Goal: Task Accomplishment & Management: Complete application form

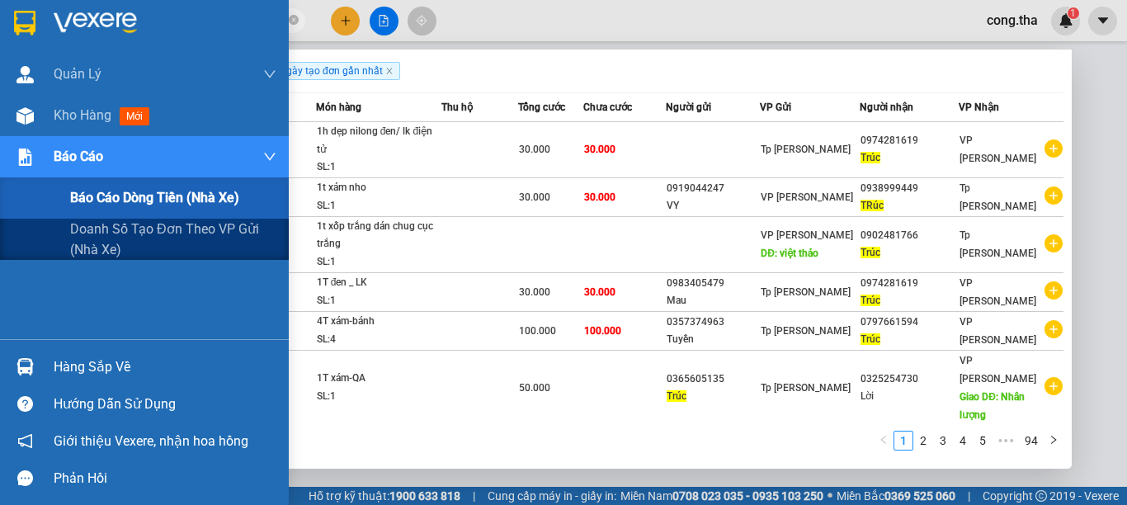
click at [140, 198] on span "Báo cáo dòng tiền (nhà xe)" at bounding box center [154, 197] width 169 height 21
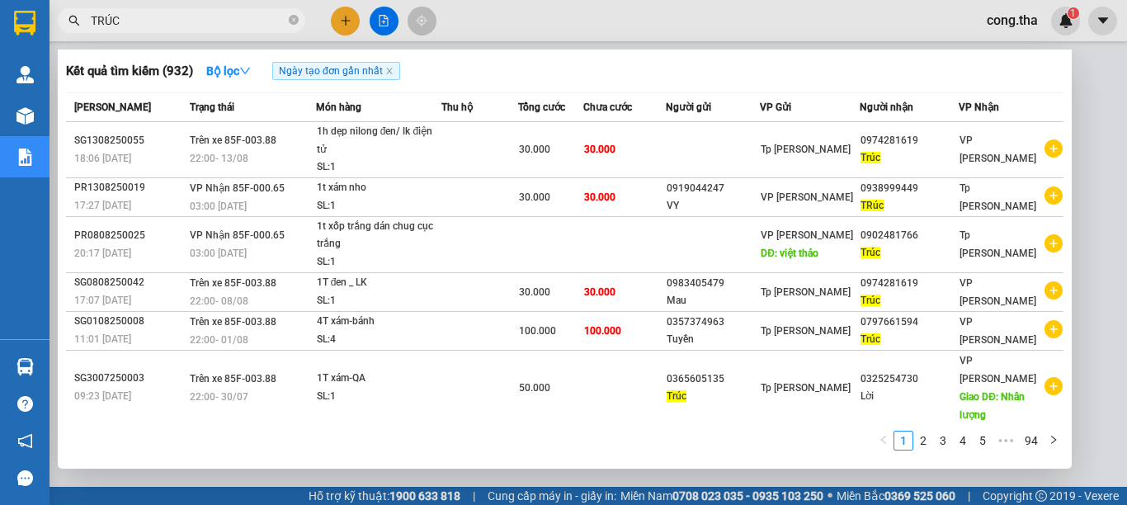
click at [1080, 231] on div at bounding box center [563, 252] width 1127 height 505
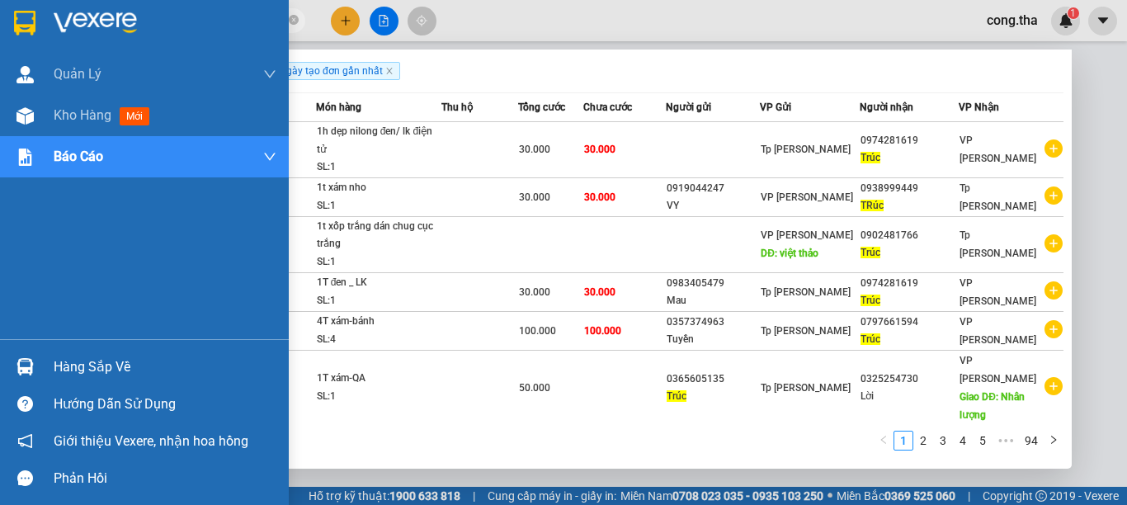
drag, startPoint x: 146, startPoint y: 22, endPoint x: 21, endPoint y: 49, distance: 127.5
click at [21, 49] on section "Kết quả tìm kiếm ( 932 ) Bộ lọc Ngày tạo đơn gần nhất Mã ĐH Trạng thái Món hàng…" at bounding box center [563, 252] width 1127 height 505
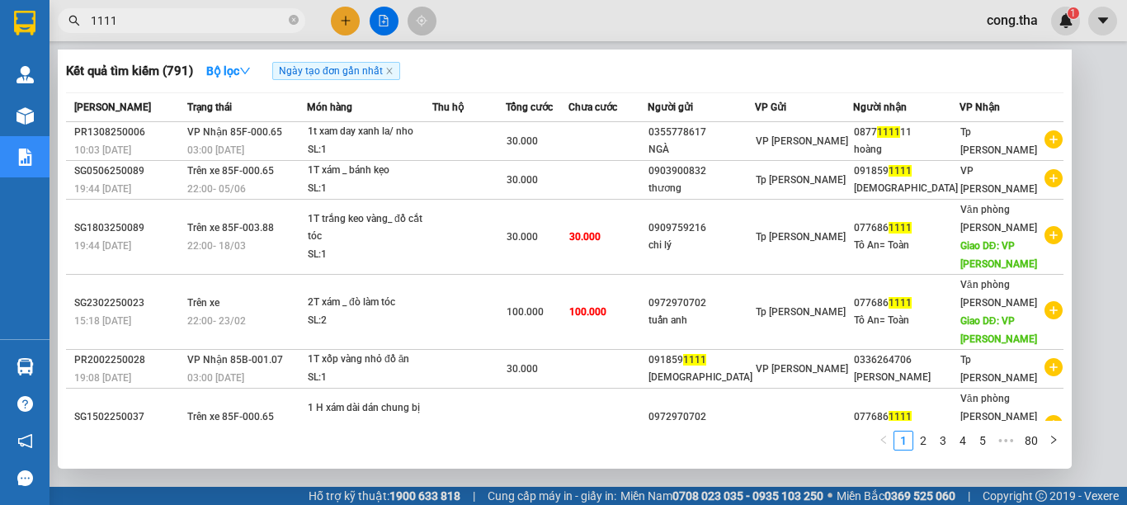
type input "1111"
click at [338, 27] on div at bounding box center [563, 252] width 1127 height 505
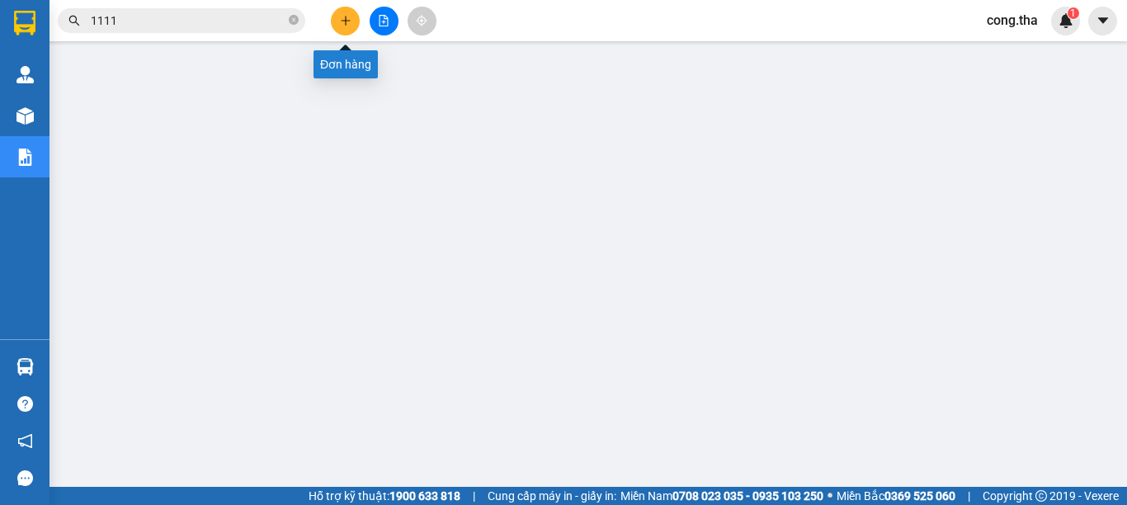
click at [344, 21] on icon "plus" at bounding box center [346, 21] width 12 height 12
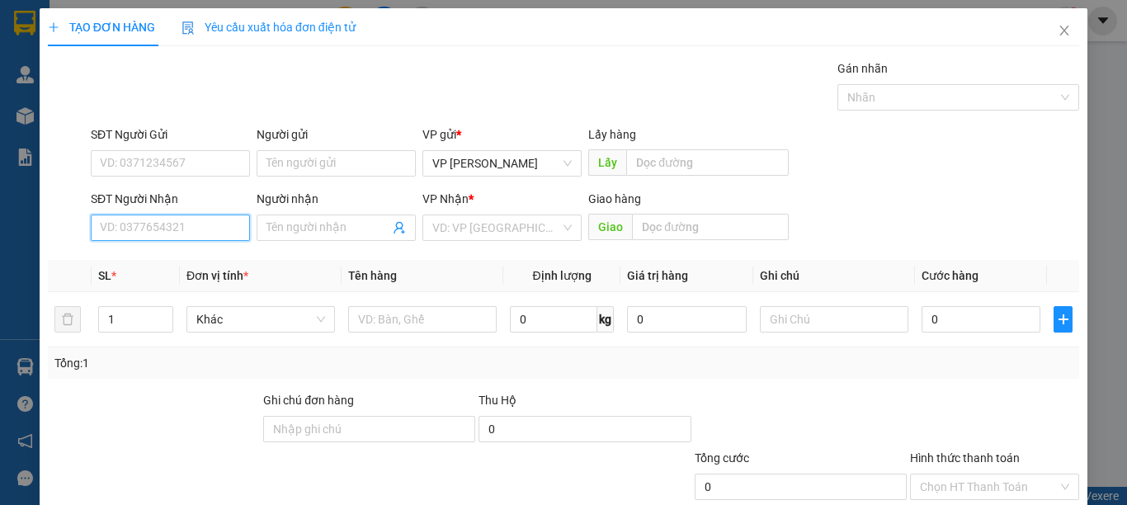
click at [214, 234] on input "SĐT Người Nhận" at bounding box center [170, 227] width 159 height 26
type input "474"
click at [160, 228] on input "474" at bounding box center [170, 227] width 159 height 26
drag, startPoint x: 160, startPoint y: 228, endPoint x: 45, endPoint y: 238, distance: 115.1
click at [46, 238] on div "SĐT Người Nhận 474 474 Người nhận Tên người nhận VP Nhận * VD: VP Sài Gòn Giao …" at bounding box center [563, 219] width 1034 height 58
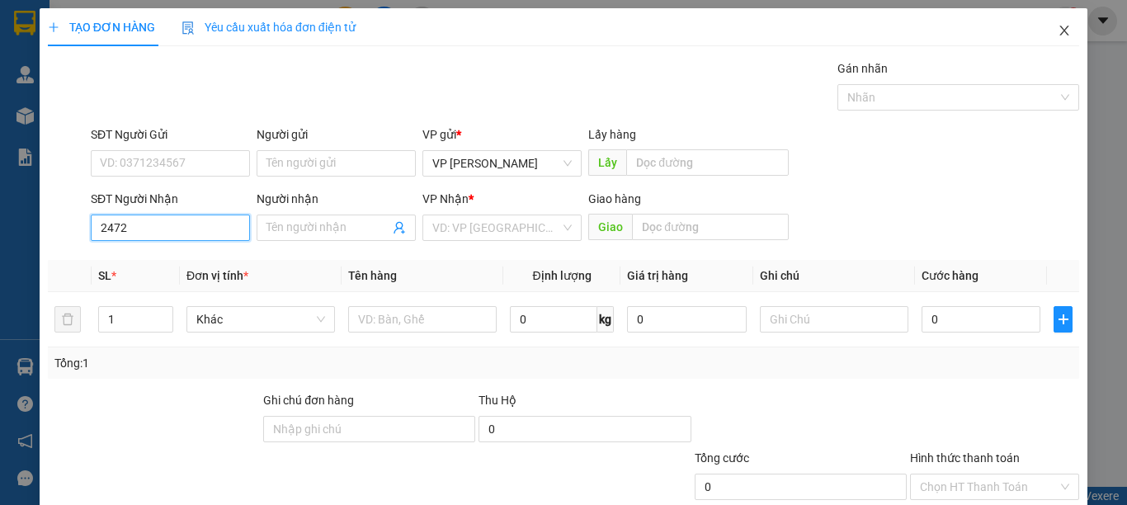
type input "2472"
click at [1057, 29] on icon "close" at bounding box center [1063, 30] width 13 height 13
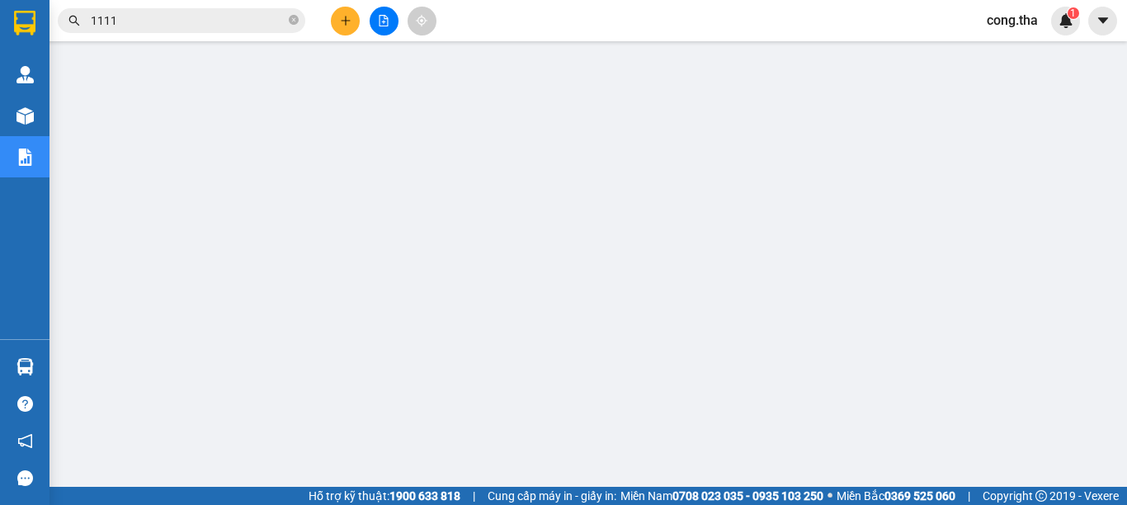
click at [344, 23] on icon "plus" at bounding box center [346, 21] width 12 height 12
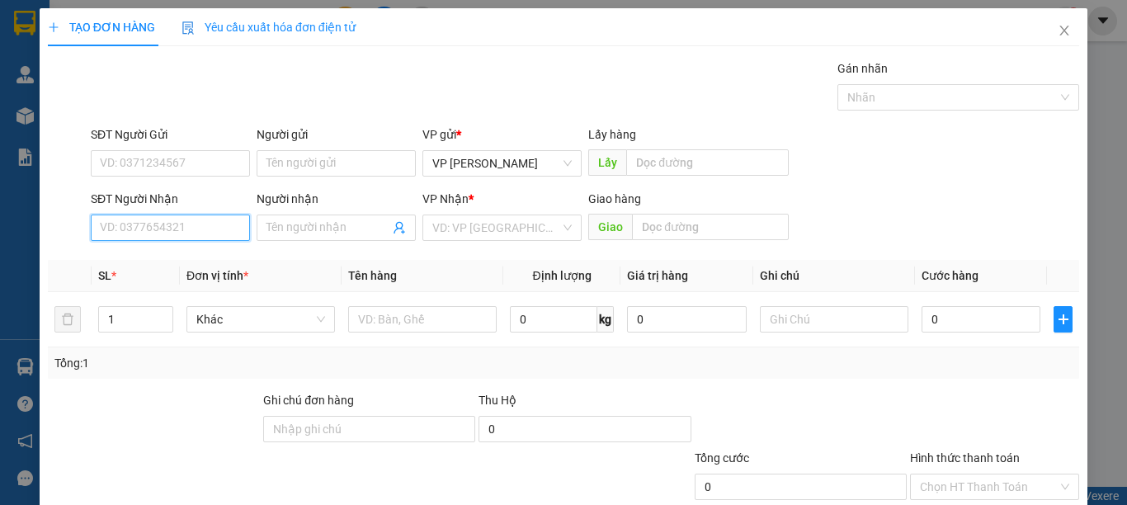
click at [190, 232] on input "SĐT Người Nhận" at bounding box center [170, 227] width 159 height 26
type input "2"
type input "0"
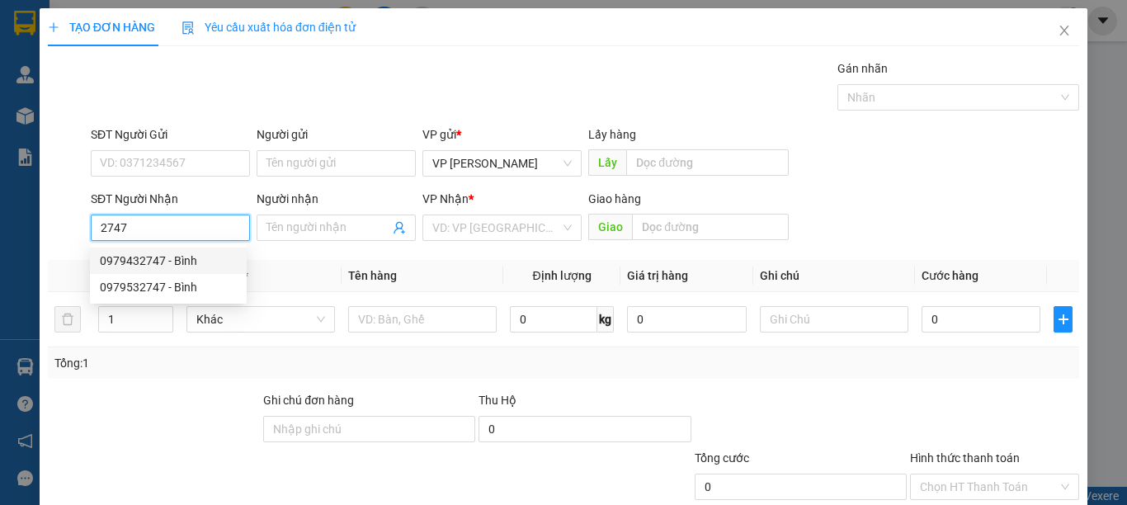
click at [191, 266] on div "0979432747 - Bình" at bounding box center [168, 261] width 137 height 18
type input "0979432747"
type input "Bình"
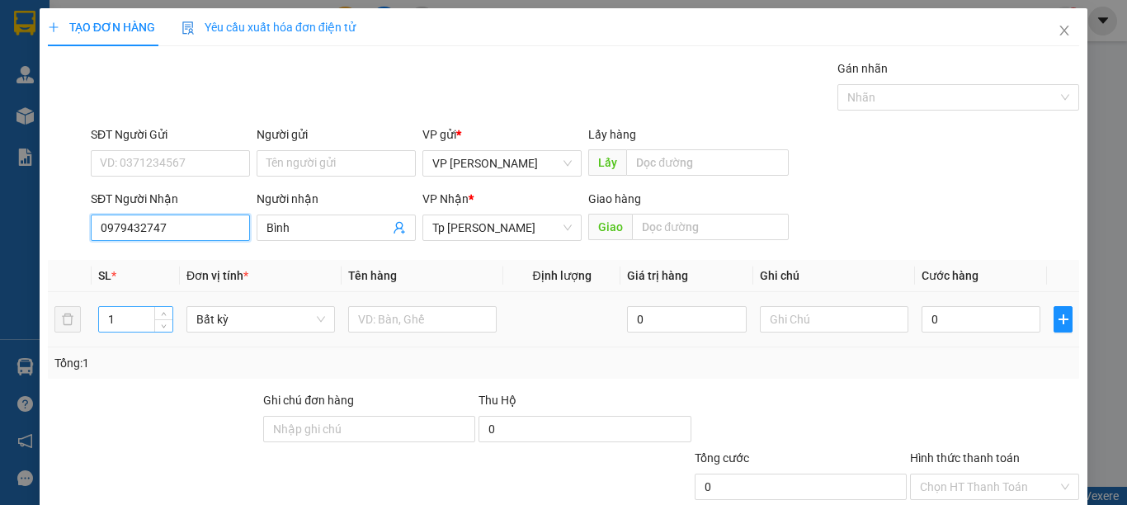
type input "0979432747"
drag, startPoint x: 105, startPoint y: 331, endPoint x: 70, endPoint y: 346, distance: 37.7
click at [70, 346] on tr "1 Bất kỳ 0 0" at bounding box center [563, 319] width 1031 height 55
type input "2"
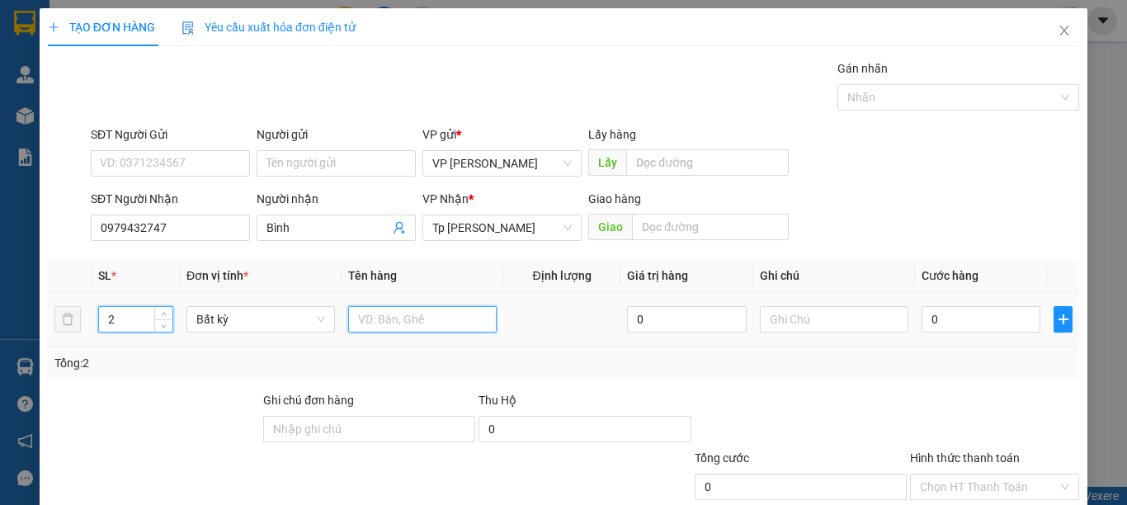
click at [433, 321] on input "text" at bounding box center [422, 319] width 148 height 26
drag, startPoint x: 448, startPoint y: 322, endPoint x: 431, endPoint y: 324, distance: 17.5
click at [431, 324] on input "1 t xám+ bi trắng/ táo + nho" at bounding box center [422, 319] width 148 height 26
click at [467, 322] on input "1 t xám+ bi trắng/ táo + nho" at bounding box center [422, 319] width 148 height 26
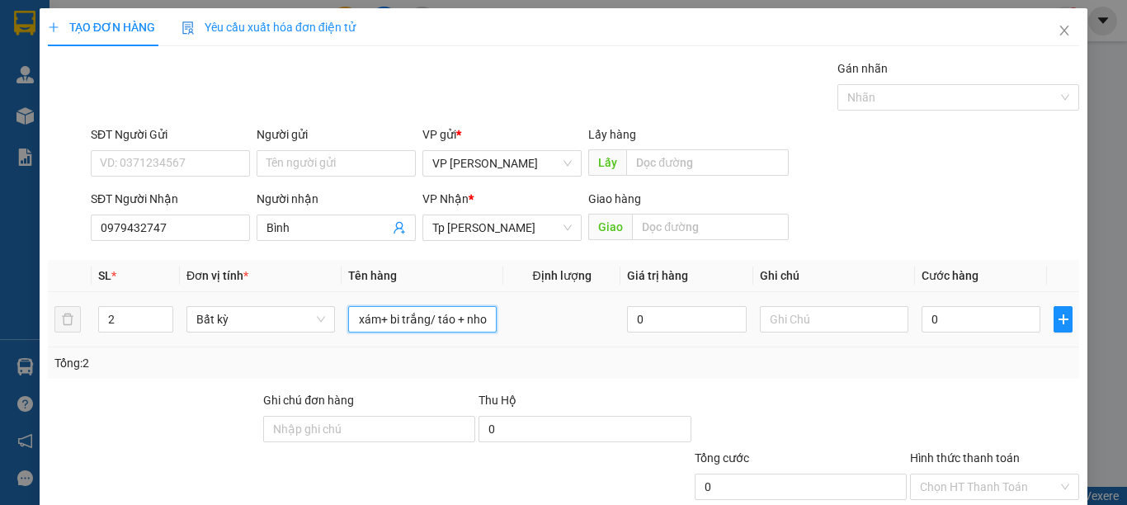
drag, startPoint x: 458, startPoint y: 322, endPoint x: 478, endPoint y: 317, distance: 20.6
click at [478, 317] on input "1 t xám+ bi trắng/ táo + nho" at bounding box center [422, 319] width 148 height 26
type input "1 t xám+ bi trắng/ táo +nho"
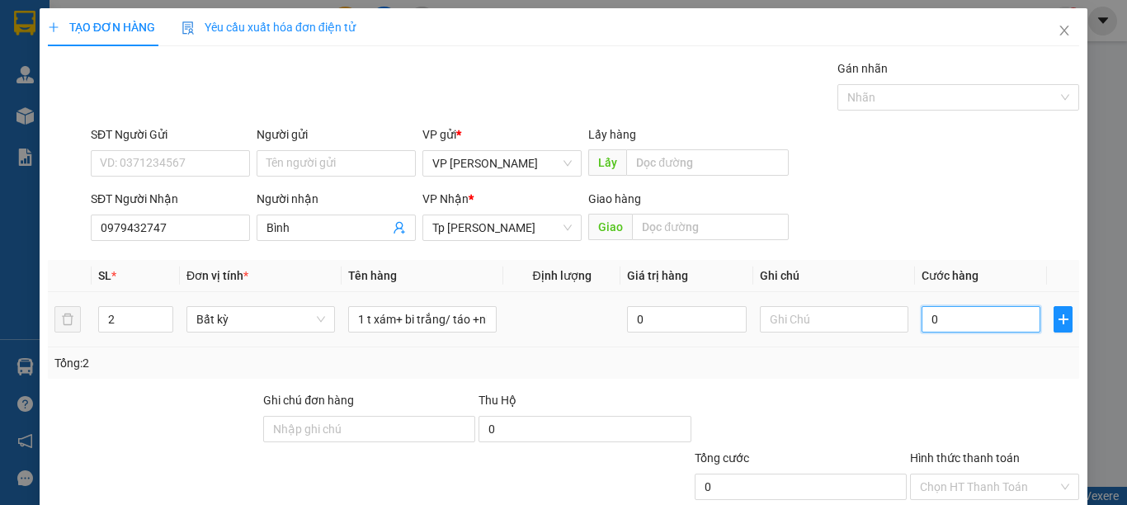
click at [927, 307] on input "0" at bounding box center [980, 319] width 119 height 26
type input "6"
type input "60"
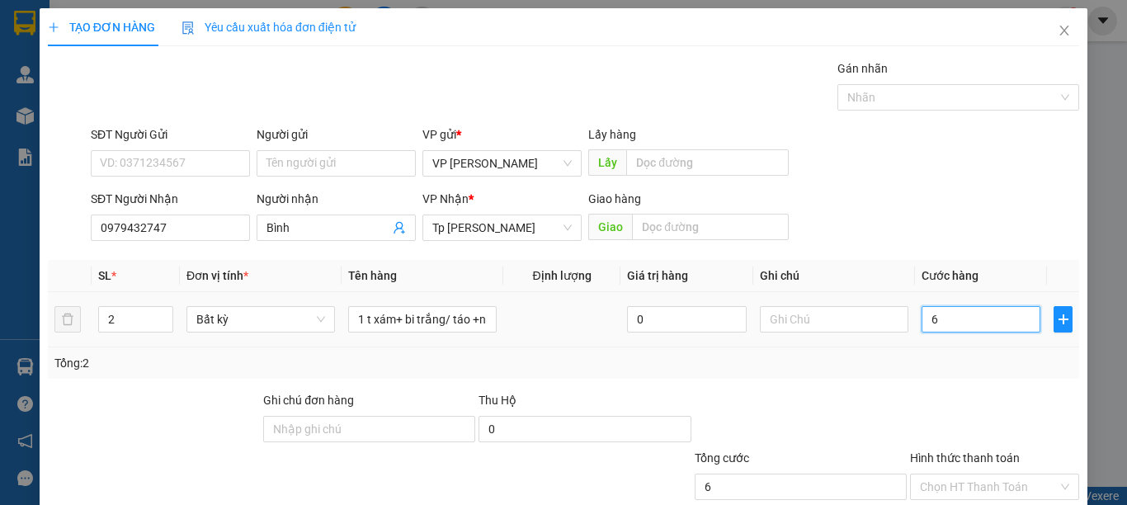
type input "60"
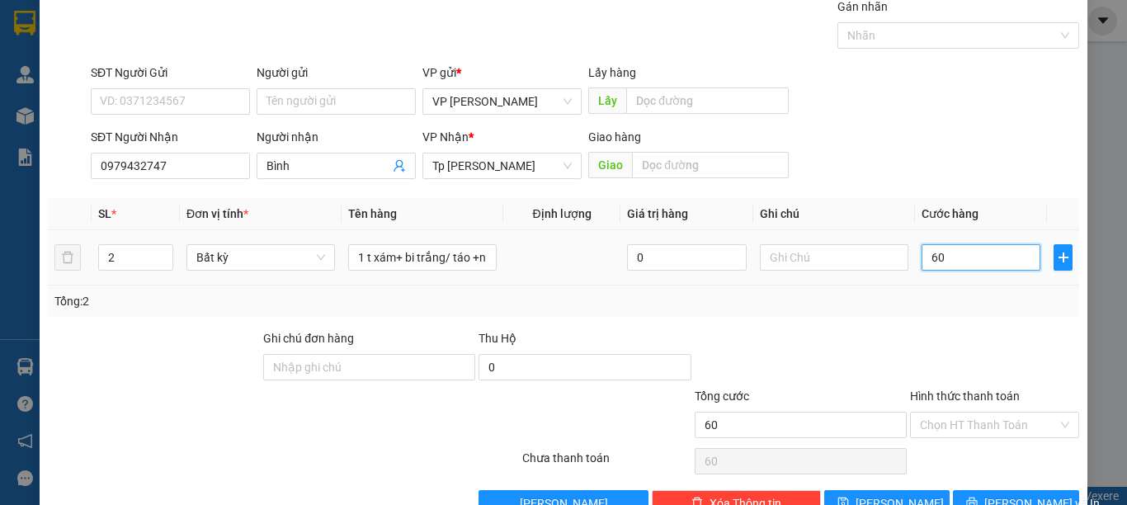
scroll to position [106, 0]
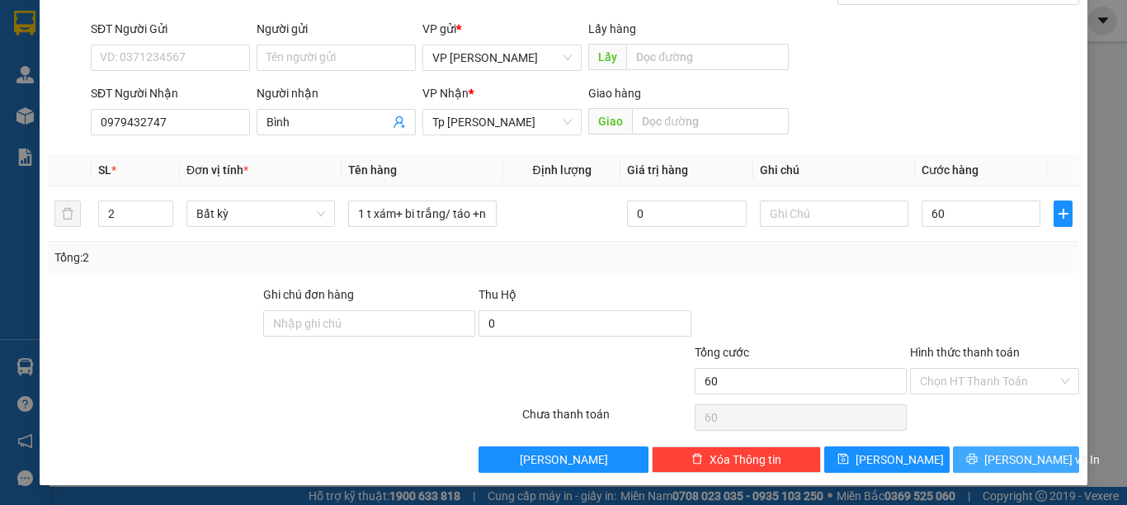
type input "60.000"
click at [1047, 456] on button "[PERSON_NAME] và In" at bounding box center [1016, 459] width 126 height 26
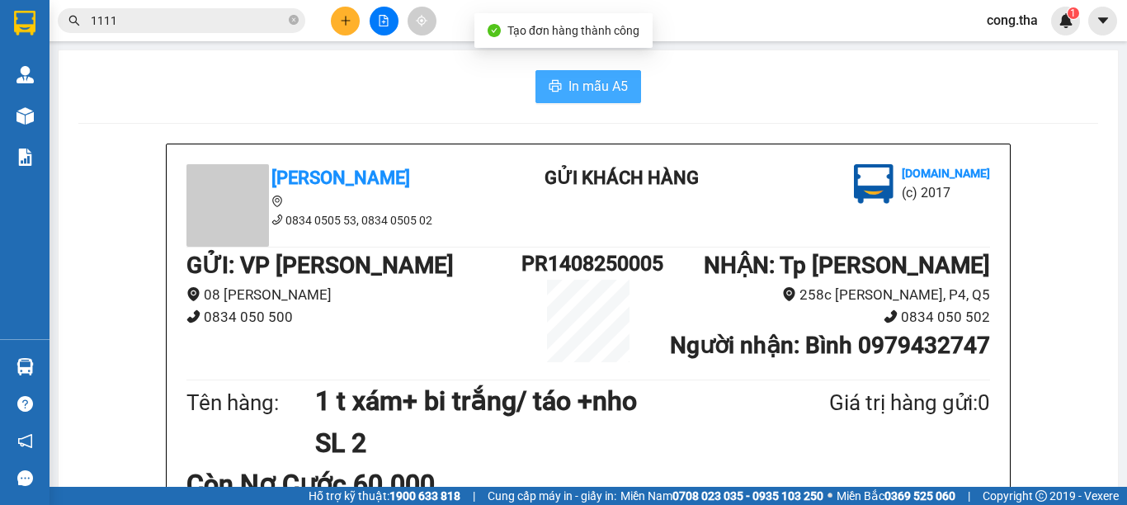
click at [568, 91] on span "In mẫu A5" at bounding box center [597, 86] width 59 height 21
click at [584, 96] on span "In mẫu A5" at bounding box center [597, 86] width 59 height 21
click at [605, 93] on span "In mẫu A5" at bounding box center [597, 86] width 59 height 21
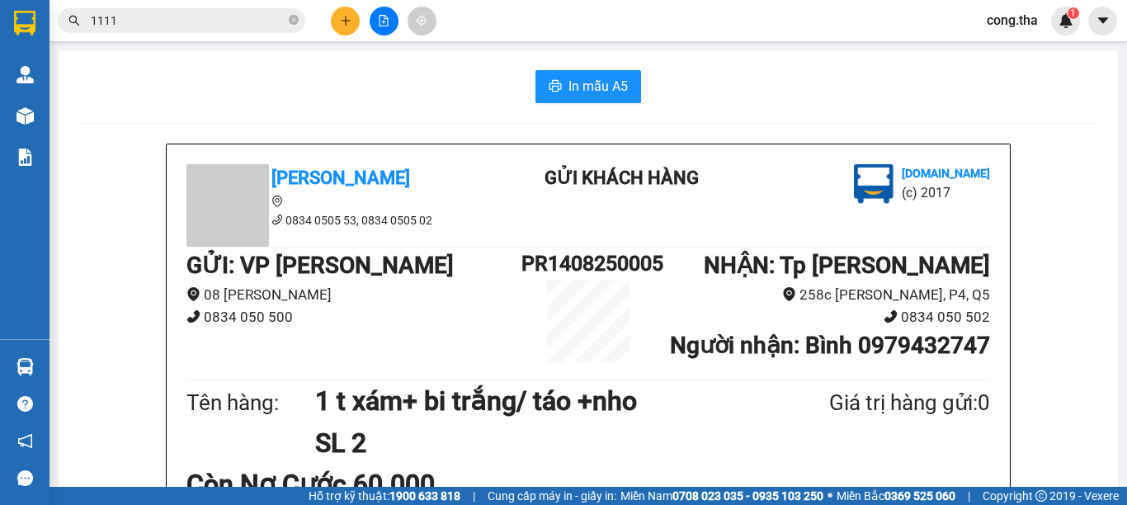
click at [342, 16] on icon "plus" at bounding box center [346, 21] width 12 height 12
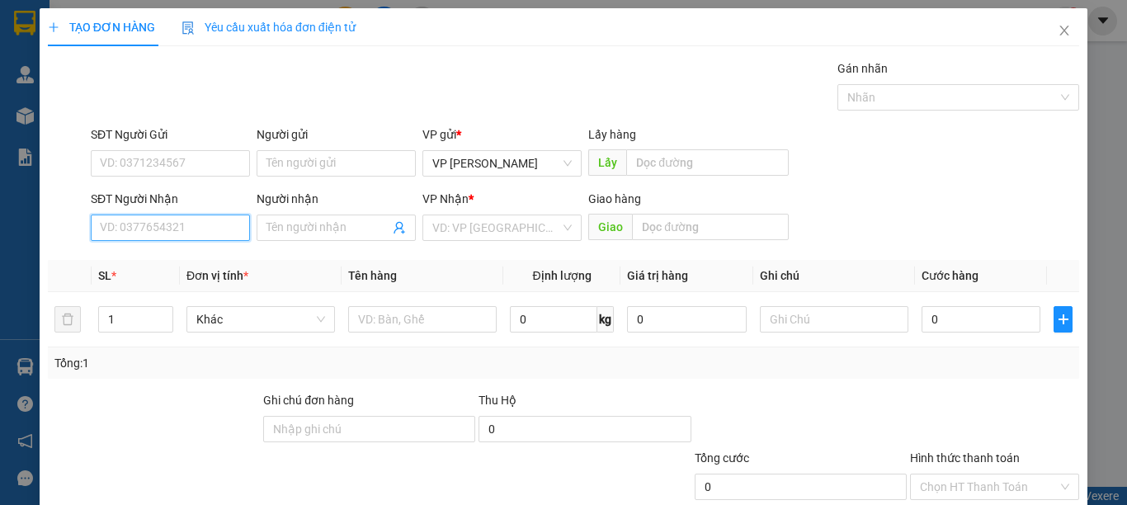
click at [219, 232] on input "SĐT Người Nhận" at bounding box center [170, 227] width 159 height 26
click at [182, 256] on div "0977692418 - LỢI" at bounding box center [168, 261] width 137 height 18
type input "0977692418"
type input "LỢI"
type input "0977692418"
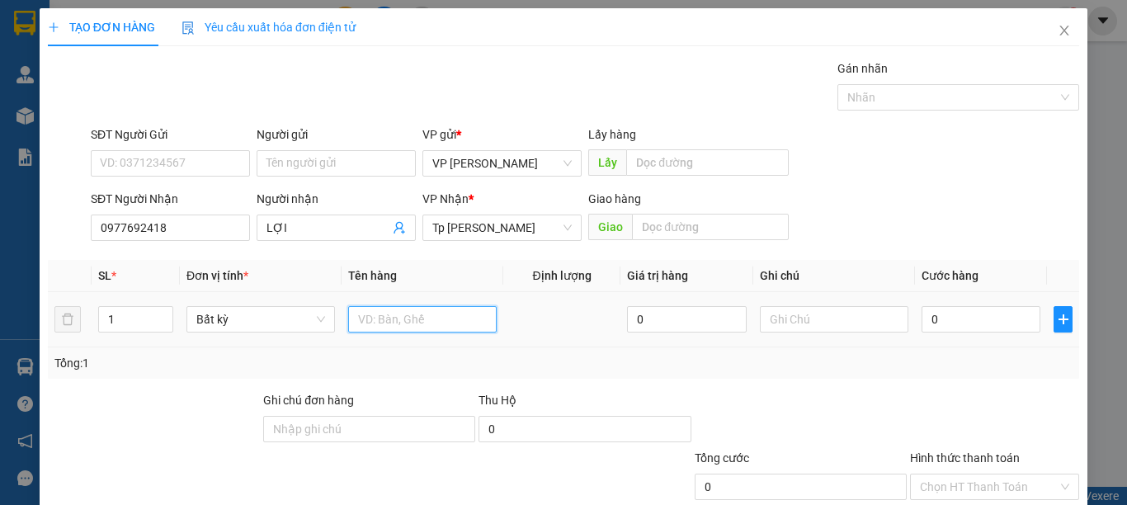
click at [389, 320] on input "text" at bounding box center [422, 319] width 148 height 26
type input "1 t xám day xanh lá/ nh0"
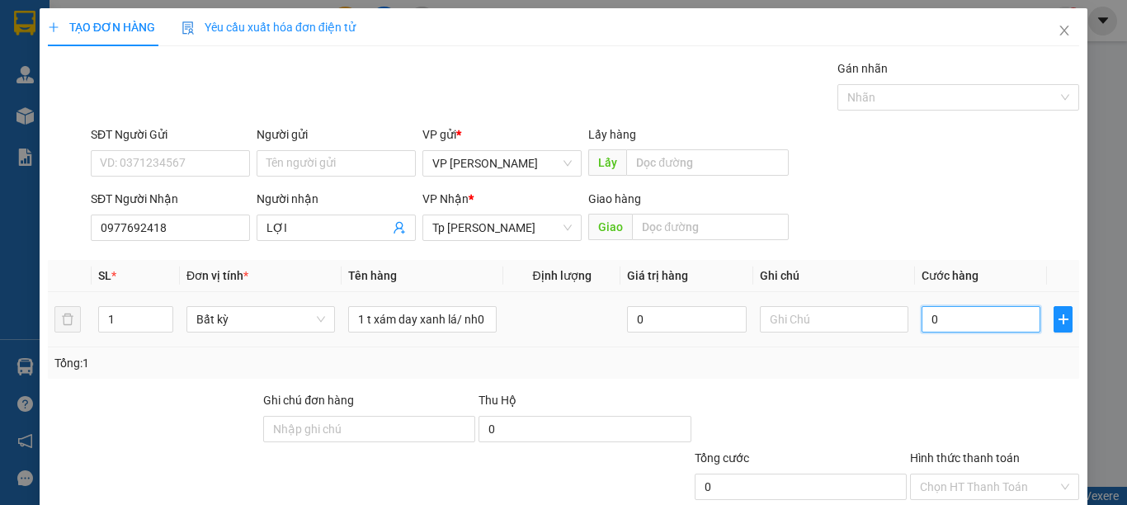
click at [924, 322] on input "0" at bounding box center [980, 319] width 119 height 26
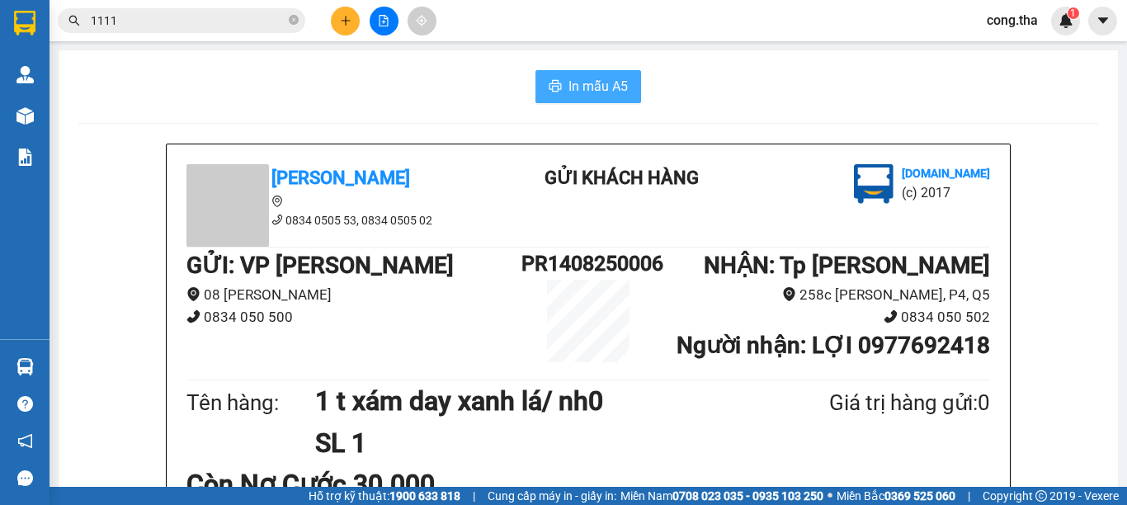
click at [606, 81] on span "In mẫu A5" at bounding box center [597, 86] width 59 height 21
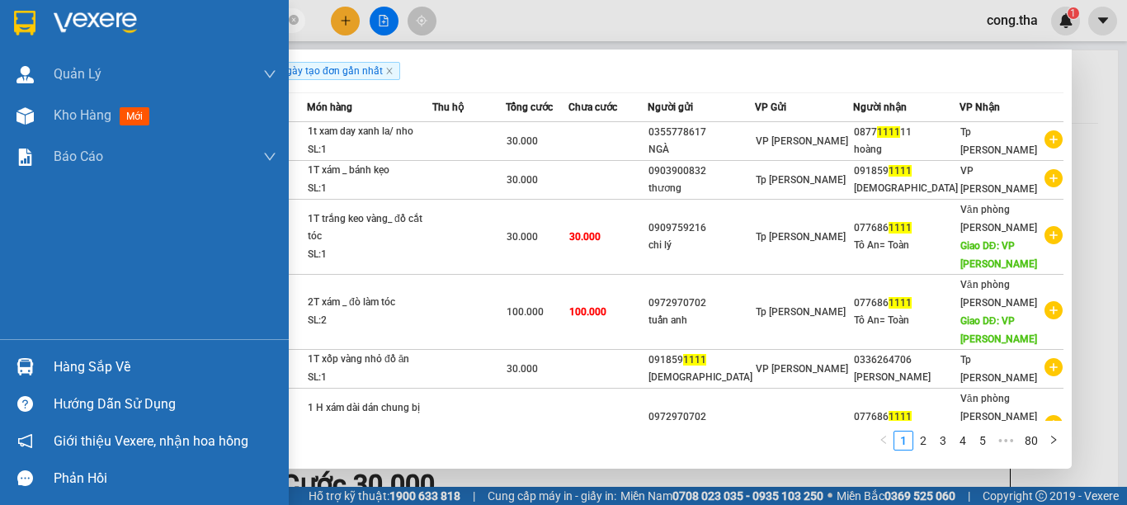
drag, startPoint x: 134, startPoint y: 16, endPoint x: 62, endPoint y: 35, distance: 74.0
click at [62, 35] on section "Kết quả tìm kiếm ( 791 ) Bộ lọc Ngày tạo đơn gần nhất Mã ĐH Trạng thái Món hàng…" at bounding box center [563, 252] width 1127 height 505
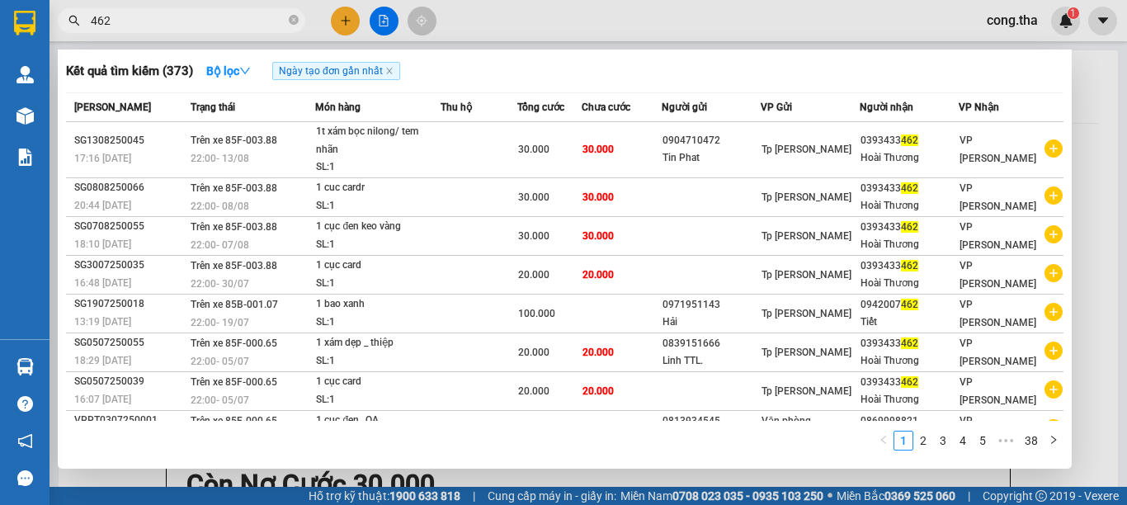
click at [1098, 308] on div at bounding box center [563, 252] width 1127 height 505
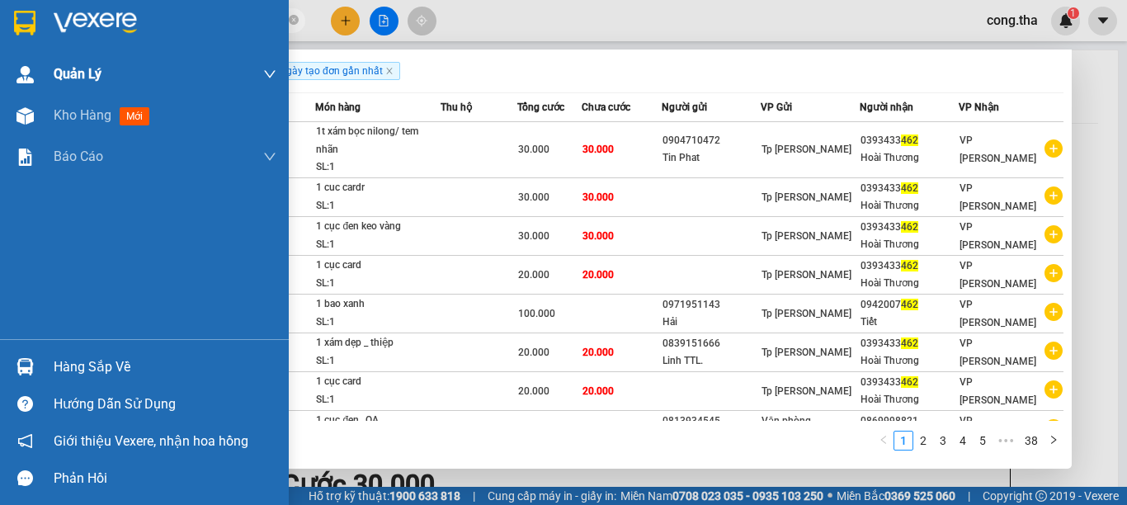
drag, startPoint x: 114, startPoint y: 23, endPoint x: 0, endPoint y: 78, distance: 126.2
click at [0, 78] on section "Kết quả tìm kiếm ( 373 ) Bộ lọc Ngày tạo đơn gần nhất Mã ĐH Trạng thái Món hàng…" at bounding box center [563, 252] width 1127 height 505
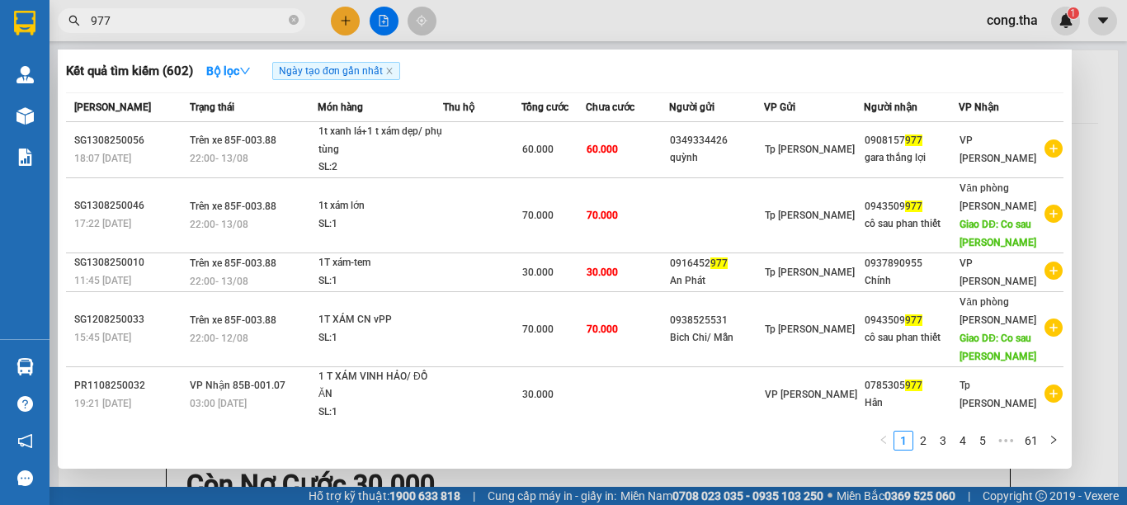
type input "977"
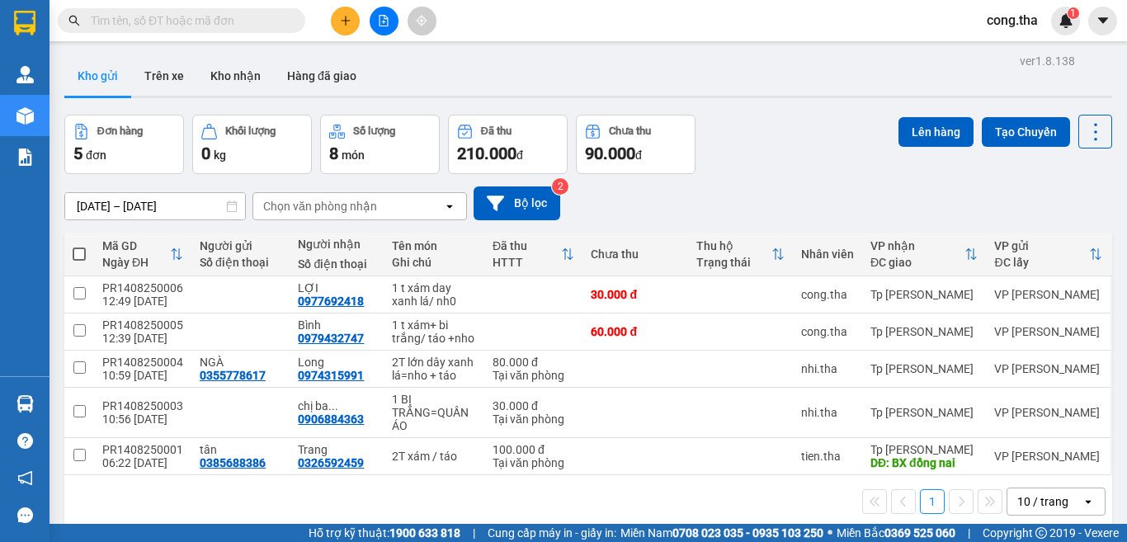
click at [166, 20] on input "text" at bounding box center [188, 21] width 195 height 18
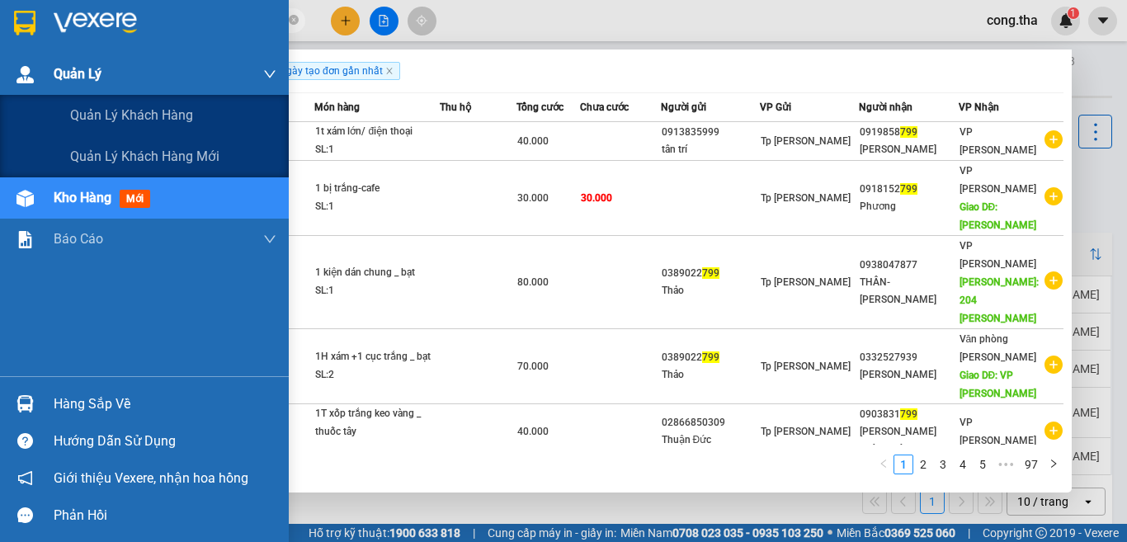
type input "799"
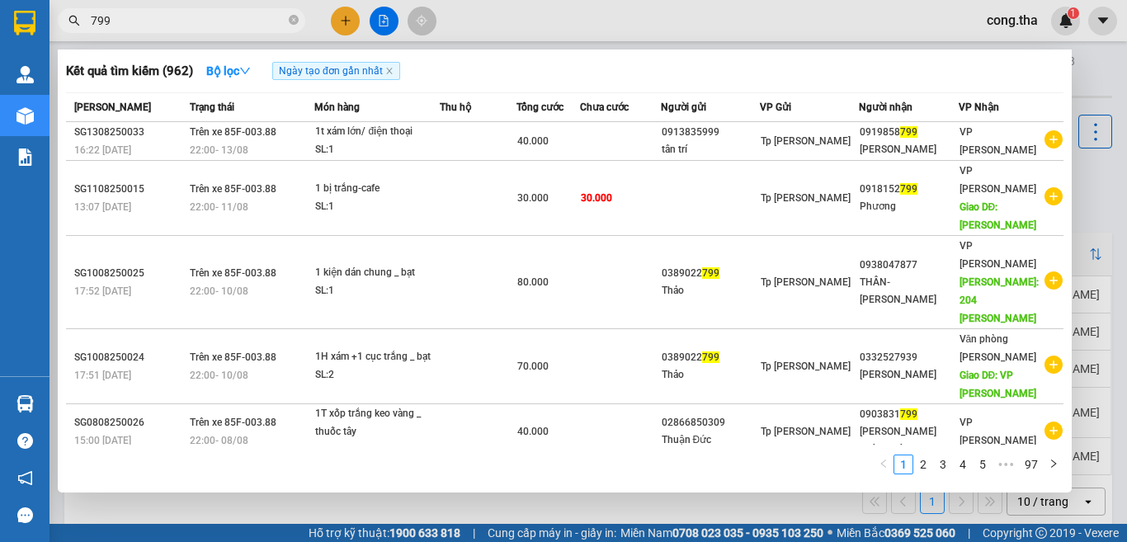
click at [1096, 214] on div at bounding box center [563, 271] width 1127 height 542
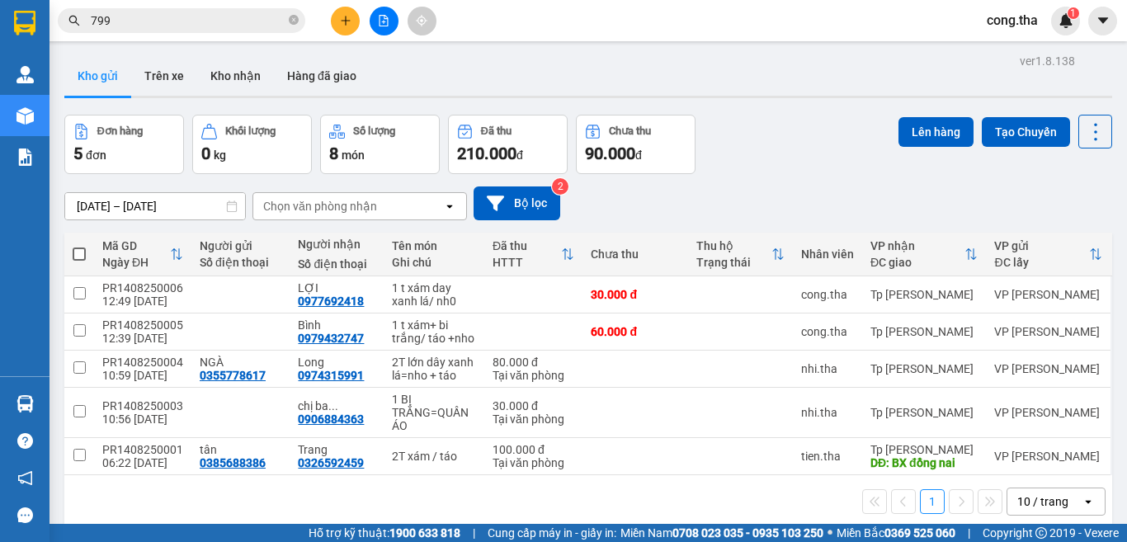
click at [1096, 214] on div "12/08/2025 – 14/08/2025 Press the down arrow key to interact with the calendar …" at bounding box center [587, 203] width 1047 height 34
click at [351, 27] on button at bounding box center [345, 21] width 29 height 29
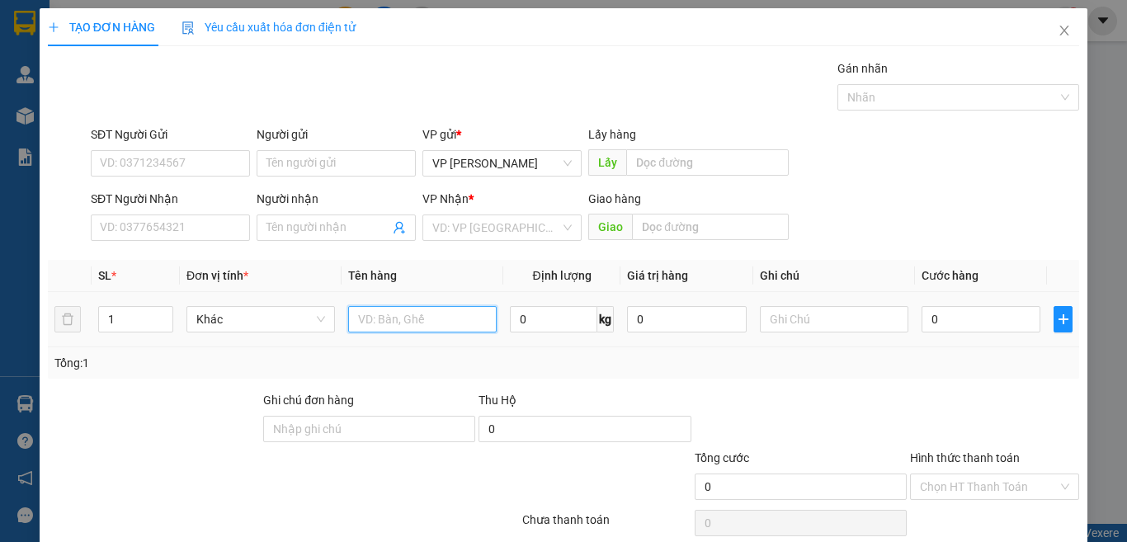
click at [462, 323] on input "text" at bounding box center [422, 319] width 148 height 26
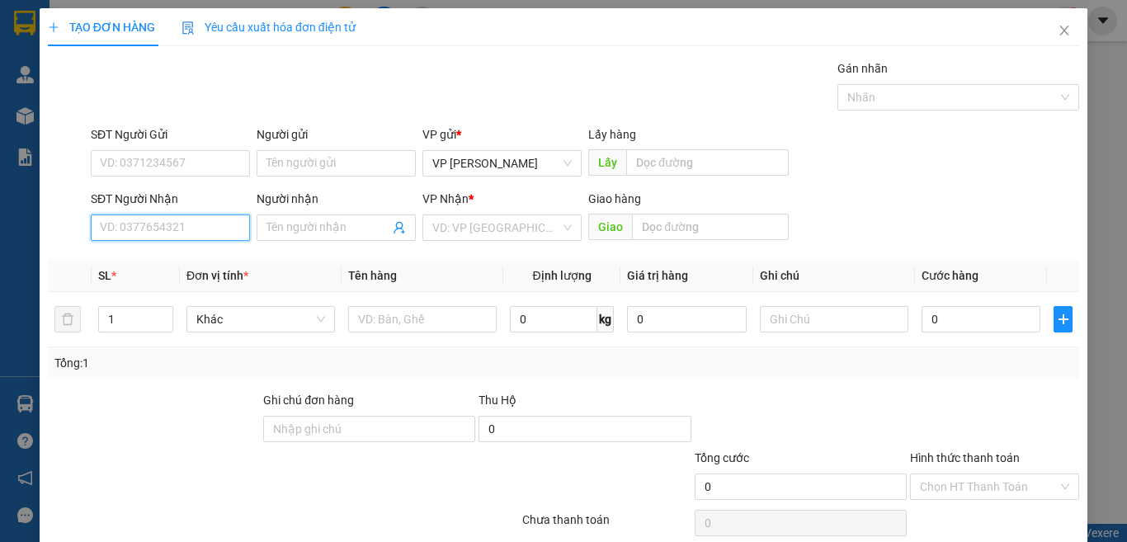
click at [203, 231] on input "SĐT Người Nhận" at bounding box center [170, 227] width 159 height 26
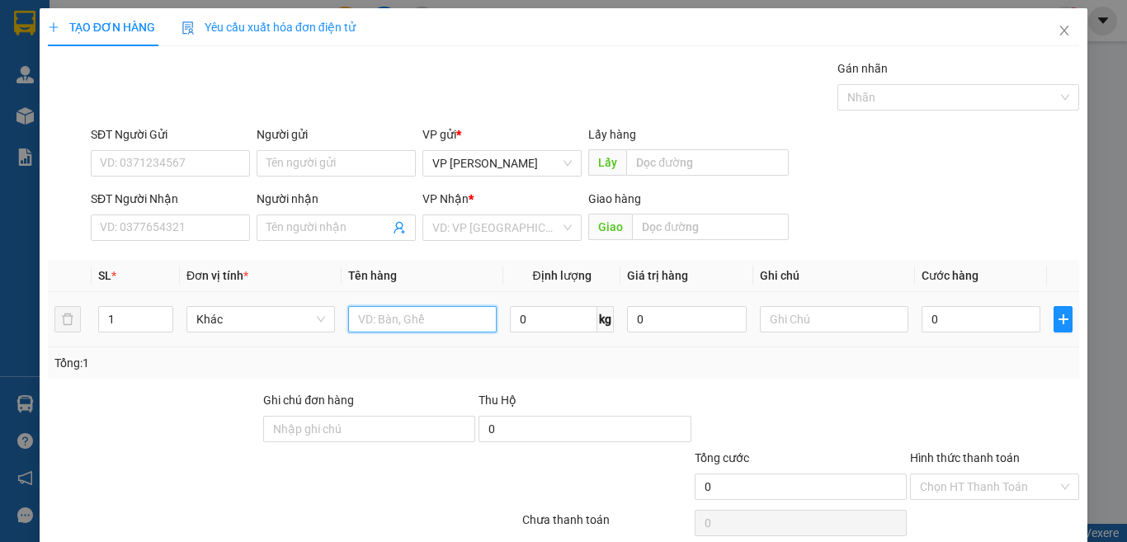
click at [412, 315] on input "text" at bounding box center [422, 319] width 148 height 26
type input "1 bi"
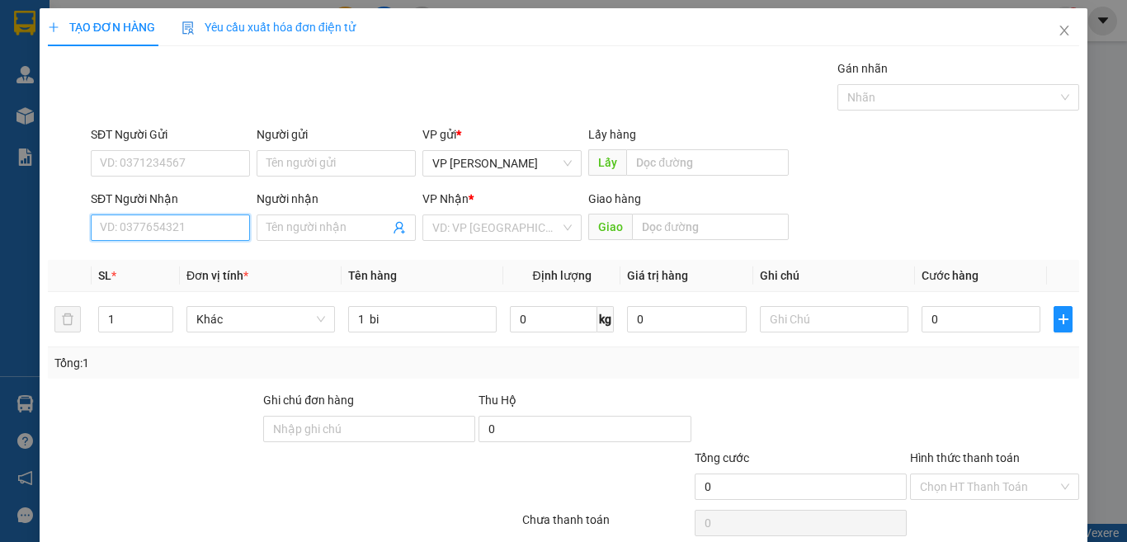
click at [110, 223] on input "SĐT Người Nhận" at bounding box center [170, 227] width 159 height 26
type input "0368792327"
drag, startPoint x: 171, startPoint y: 236, endPoint x: 76, endPoint y: 266, distance: 99.4
click at [76, 266] on div "Transit Pickup Surcharge Ids Transit Deliver Surcharge Ids Transit Deliver Surc…" at bounding box center [563, 318] width 1031 height 519
click at [167, 153] on input "SĐT Người Gửi" at bounding box center [170, 163] width 159 height 26
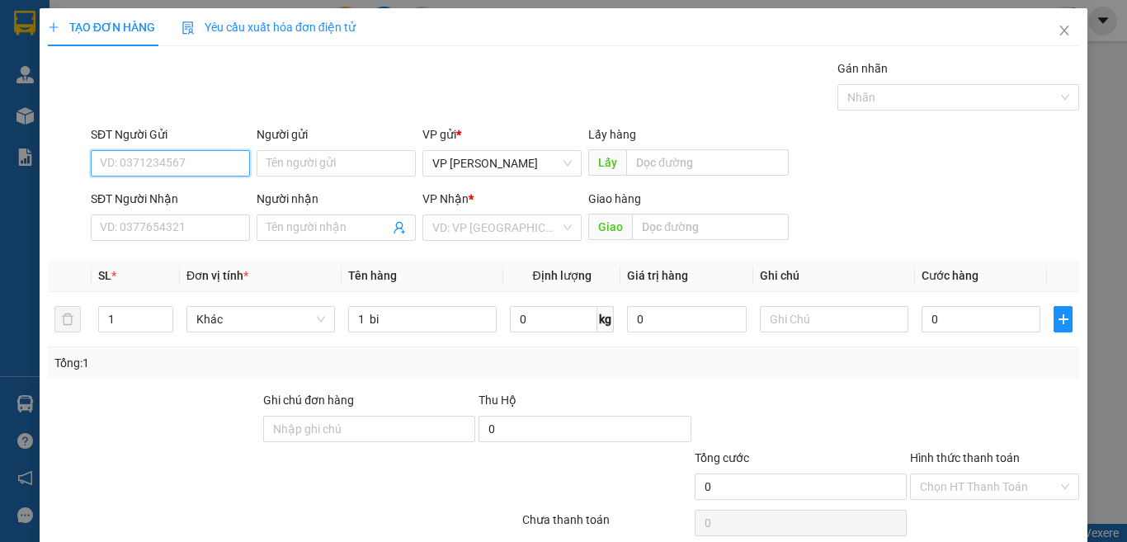
paste input "0368792327"
type input "0368792327"
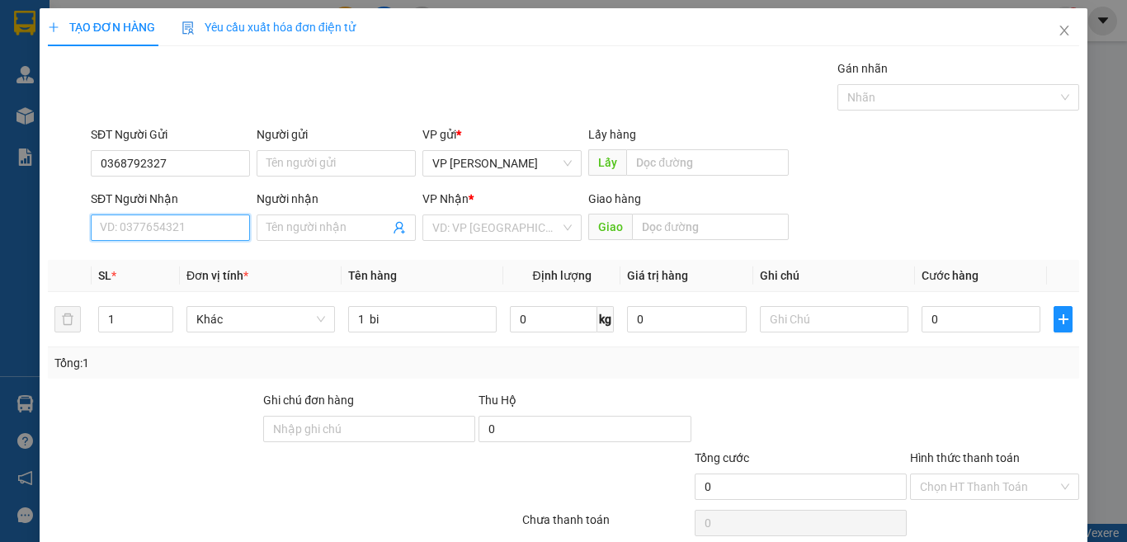
click at [195, 233] on input "SĐT Người Nhận" at bounding box center [170, 227] width 159 height 26
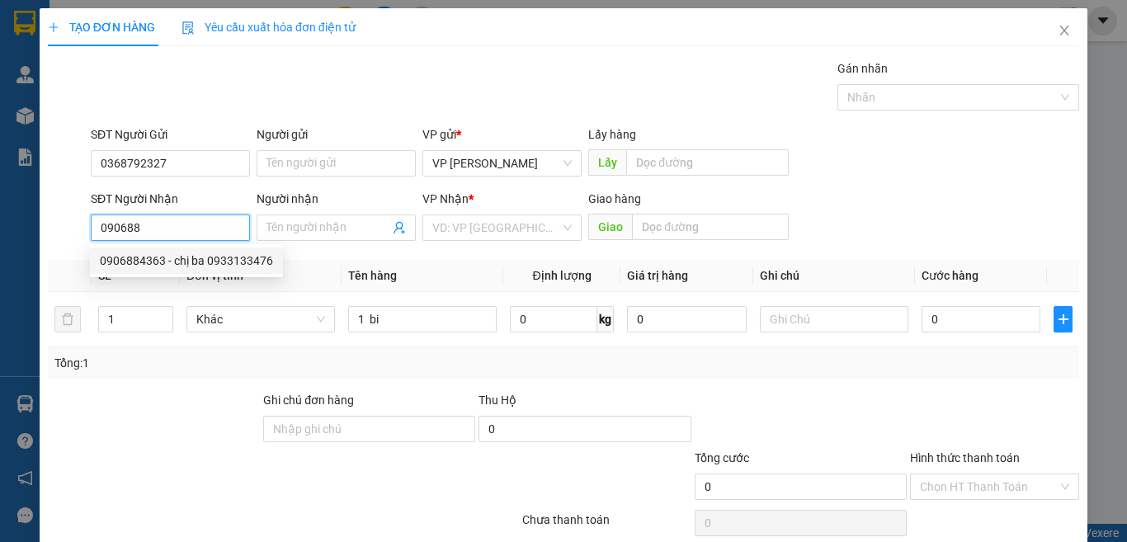
click at [225, 268] on div "0906884363 - chị ba 0933133476" at bounding box center [186, 261] width 173 height 18
type input "0906884363"
type input "chị ba 0933133476"
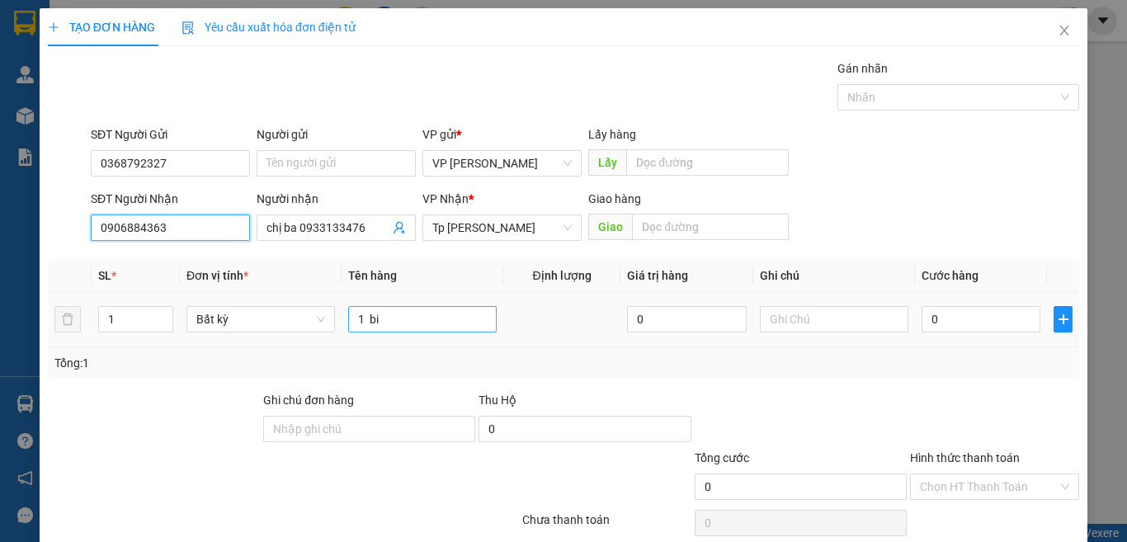
type input "0906884363"
click at [442, 324] on input "1 bi" at bounding box center [422, 319] width 148 height 26
type input "1 bi đen lớn/ quần áo"
click at [950, 305] on div "0" at bounding box center [980, 319] width 119 height 33
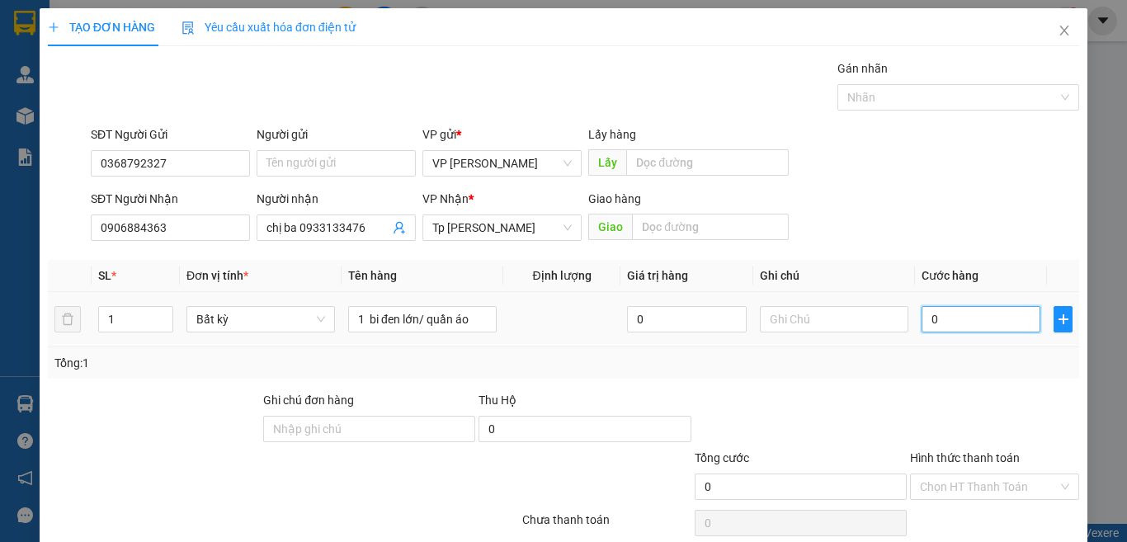
click at [940, 314] on input "0" at bounding box center [980, 319] width 119 height 26
type input "4"
type input "40"
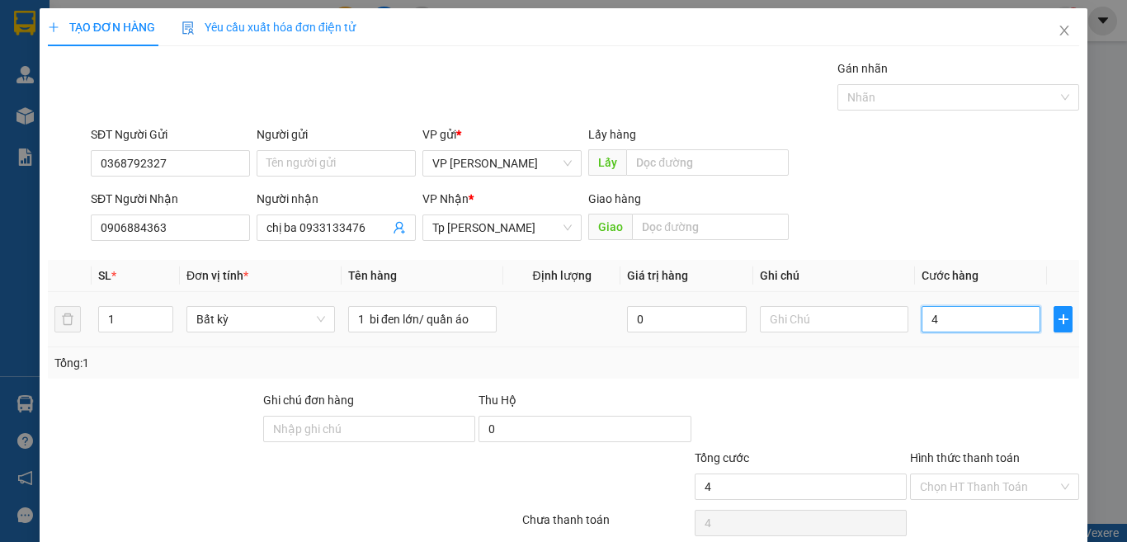
type input "40"
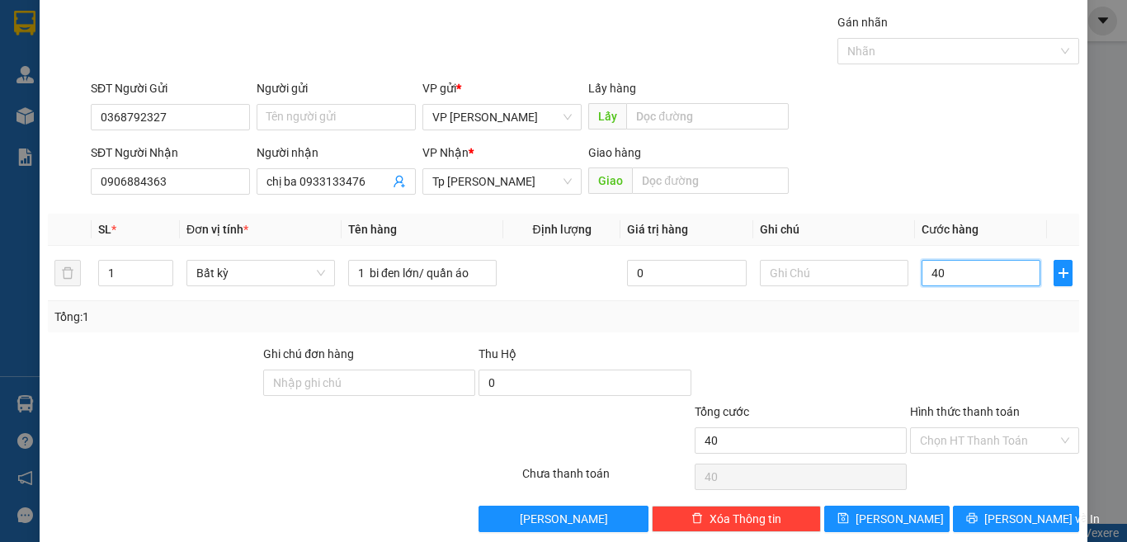
scroll to position [68, 0]
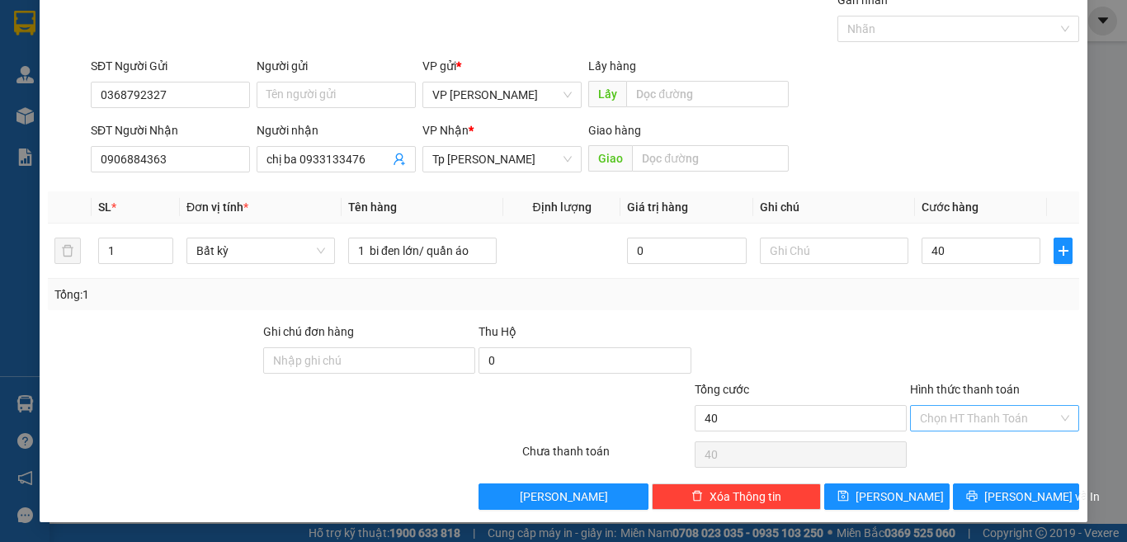
type input "40.000"
click at [1034, 421] on input "Hình thức thanh toán" at bounding box center [989, 418] width 138 height 25
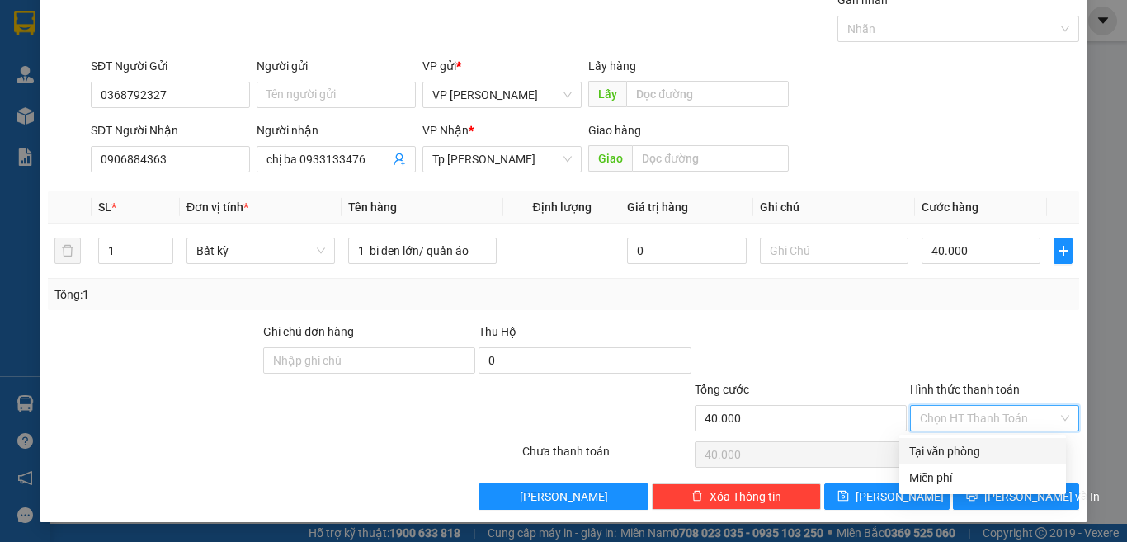
click at [935, 456] on div "Tại văn phòng" at bounding box center [982, 451] width 147 height 18
type input "0"
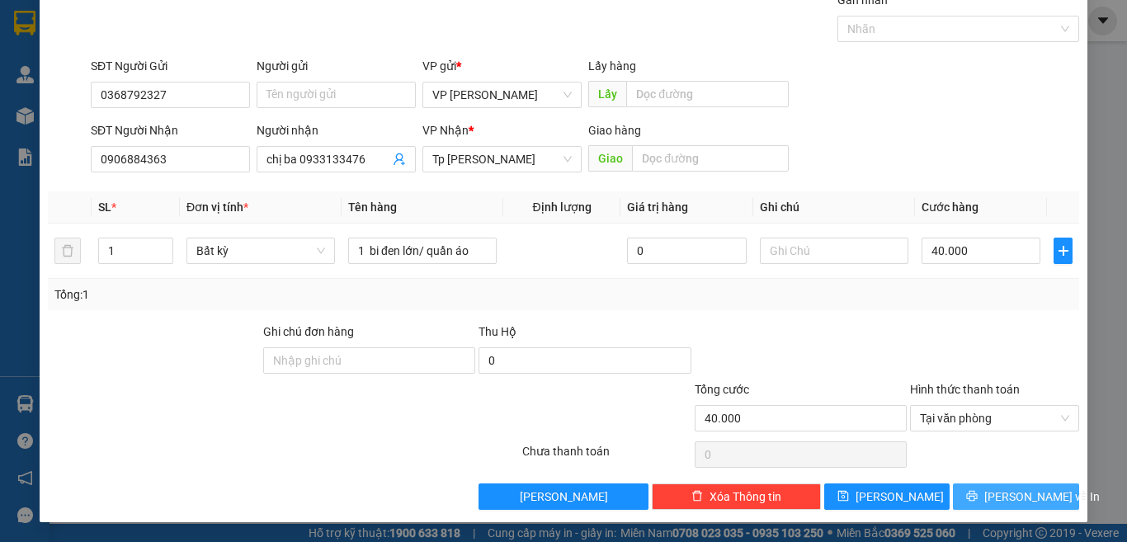
click at [1010, 507] on button "[PERSON_NAME] và In" at bounding box center [1016, 496] width 126 height 26
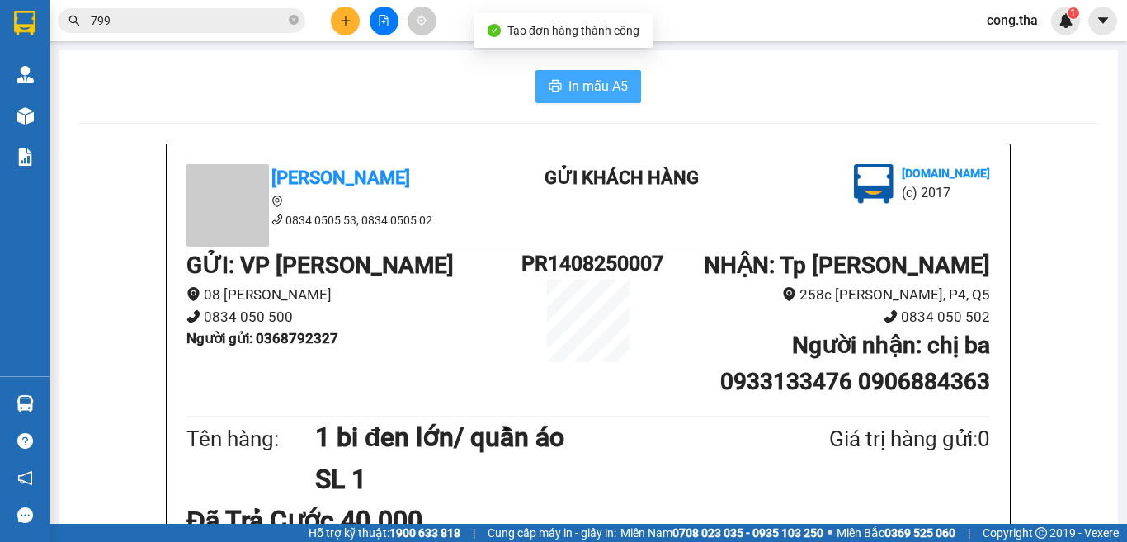
click at [606, 72] on button "In mẫu A5" at bounding box center [588, 86] width 106 height 33
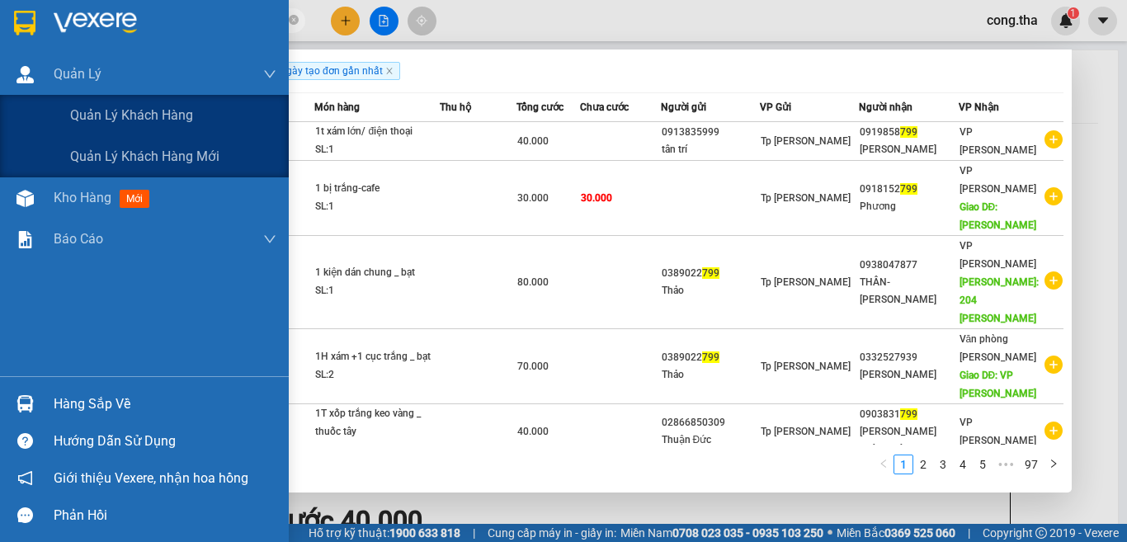
drag, startPoint x: 149, startPoint y: 25, endPoint x: 232, endPoint y: 322, distance: 308.2
click at [23, 96] on section "Kết quả tìm kiếm ( 962 ) Bộ lọc Ngày tạo đơn gần nhất Mã ĐH Trạng thái Món hàng…" at bounding box center [563, 271] width 1127 height 542
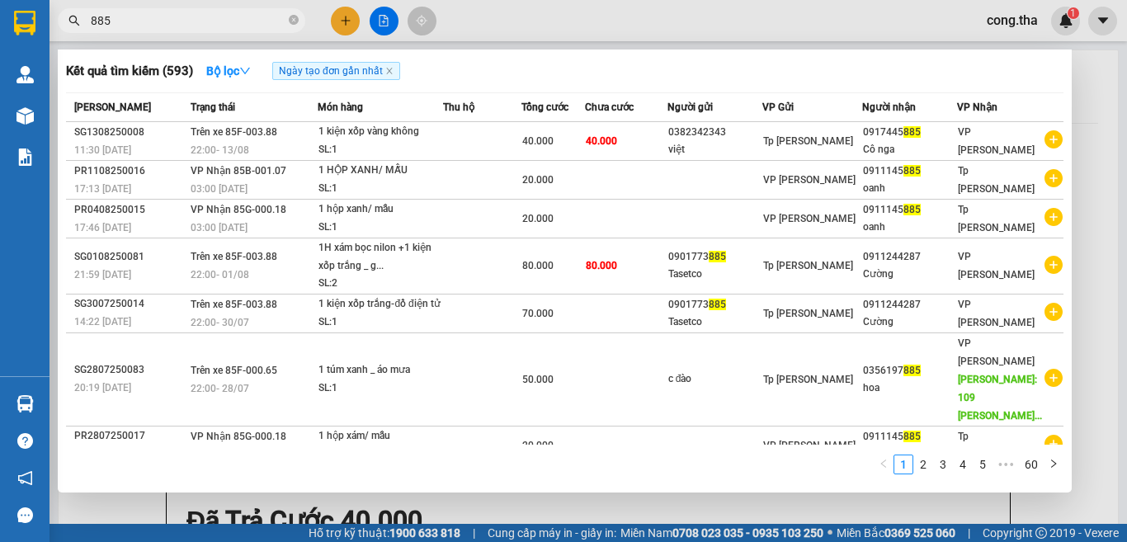
drag, startPoint x: 160, startPoint y: 26, endPoint x: 59, endPoint y: 53, distance: 105.0
click at [59, 35] on div "Kết quả tìm kiếm ( 593 ) Bộ lọc Ngày tạo đơn gần nhất Mã ĐH Trạng thái Món hàng…" at bounding box center [161, 21] width 322 height 29
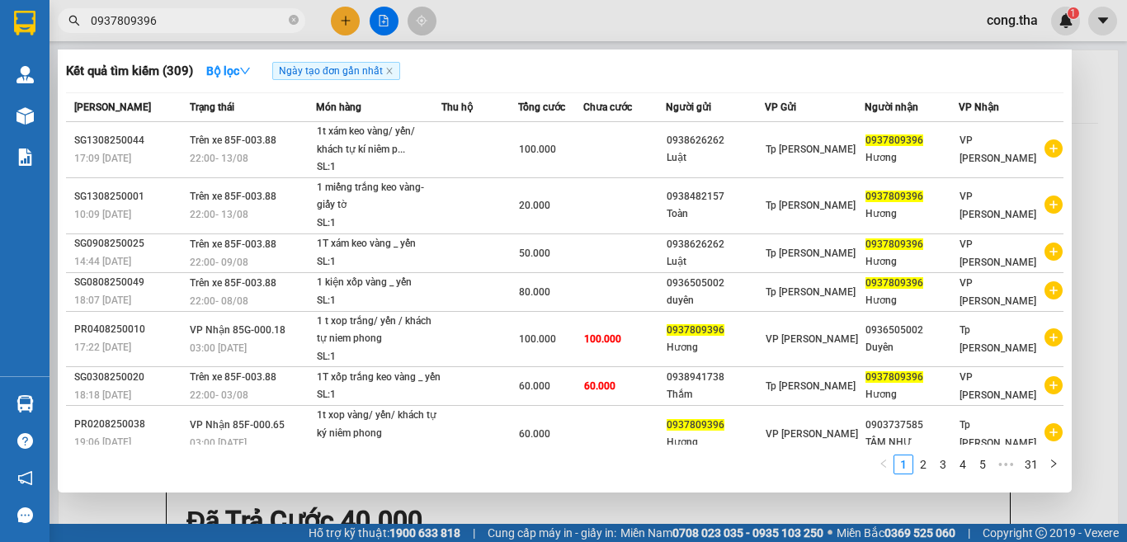
type input "0937809396"
click at [341, 21] on div at bounding box center [563, 271] width 1127 height 542
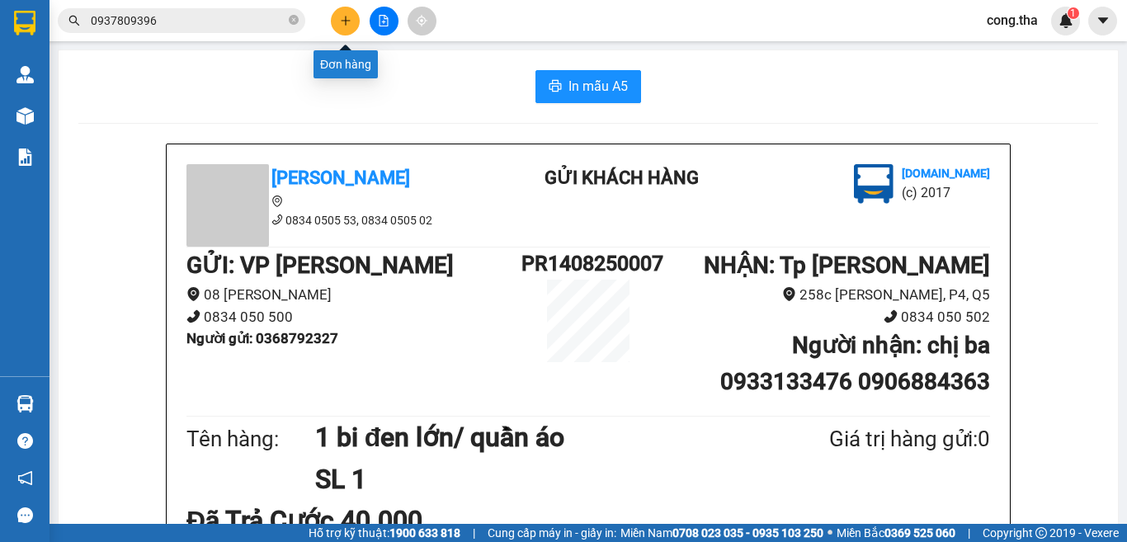
click at [354, 17] on button at bounding box center [345, 21] width 29 height 29
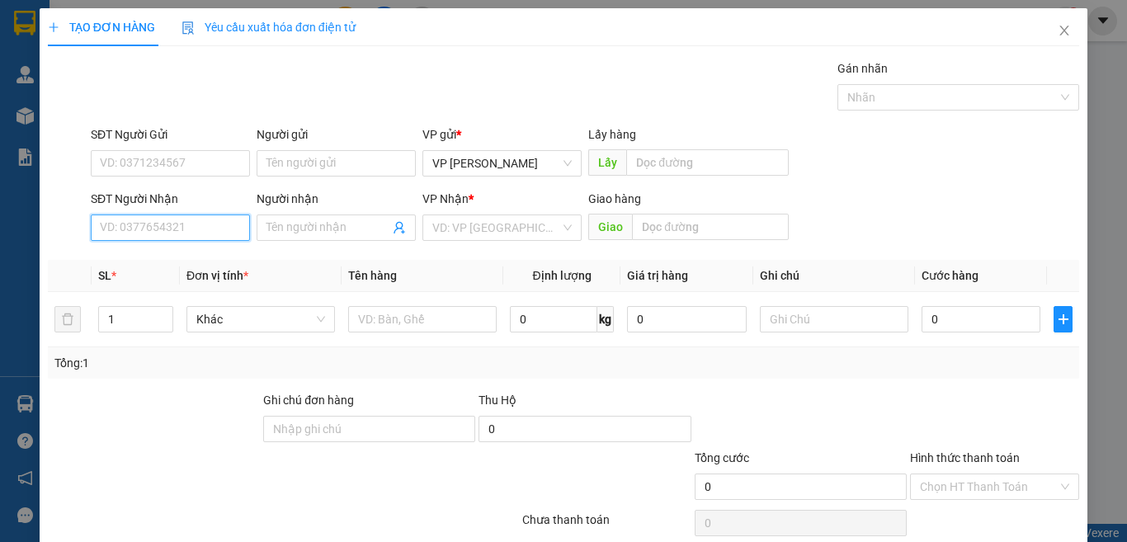
click at [212, 224] on input "SĐT Người Nhận" at bounding box center [170, 227] width 159 height 26
click at [200, 258] on div "0769673670 - phượng" at bounding box center [168, 261] width 137 height 18
type input "0769673670"
type input "phượng"
type input "0769673670"
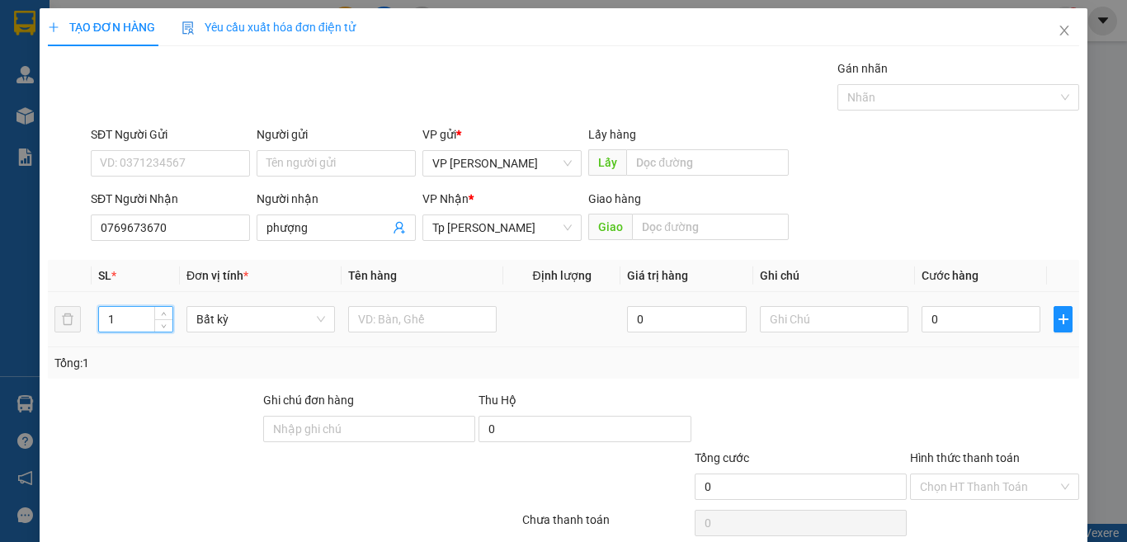
drag, startPoint x: 122, startPoint y: 324, endPoint x: 96, endPoint y: 329, distance: 26.9
click at [96, 329] on td "1" at bounding box center [136, 319] width 88 height 55
type input "2"
click at [449, 322] on input "text" at bounding box center [422, 319] width 148 height 26
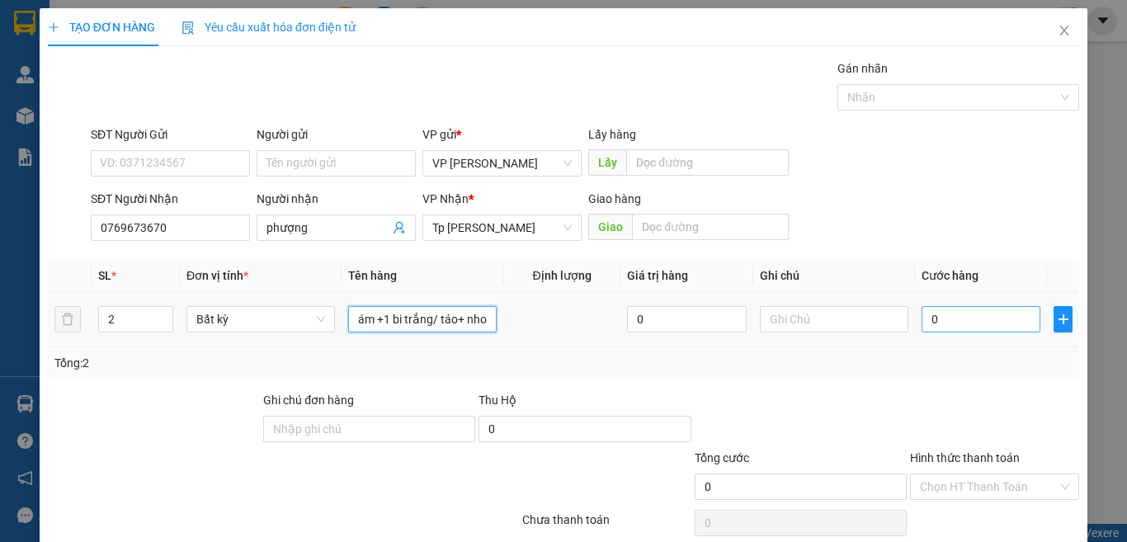
type input "1t xám +1 bi trắng/ táo+ nho"
click at [926, 320] on input "0" at bounding box center [980, 319] width 119 height 26
type input "6"
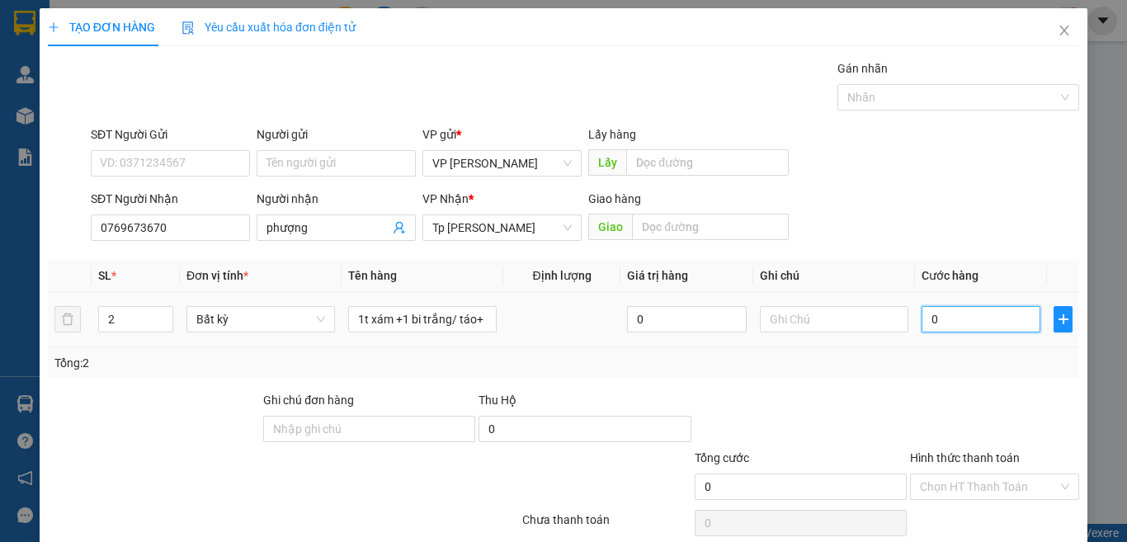
type input "6"
type input "60"
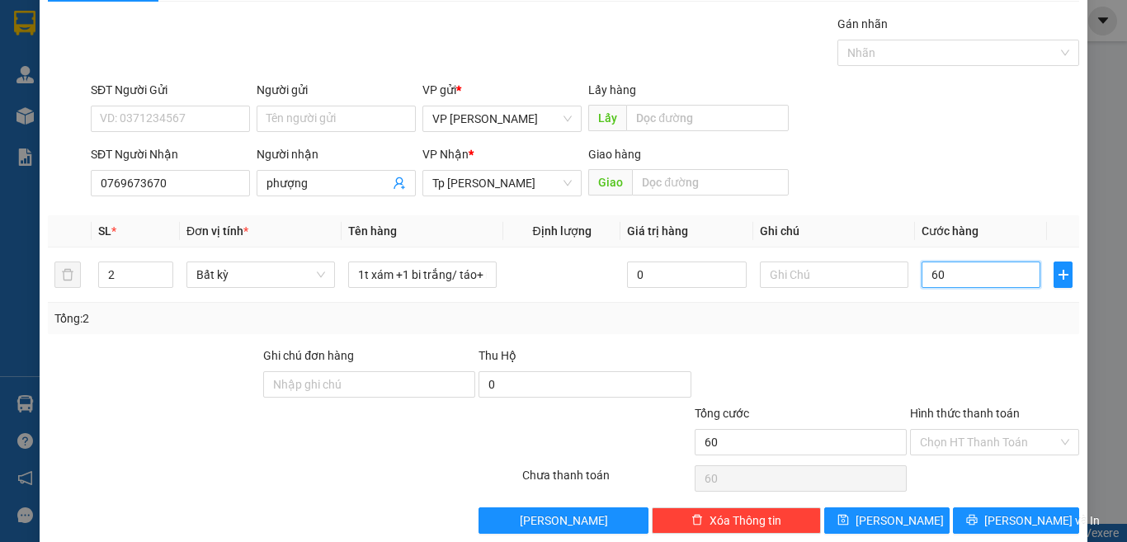
scroll to position [68, 0]
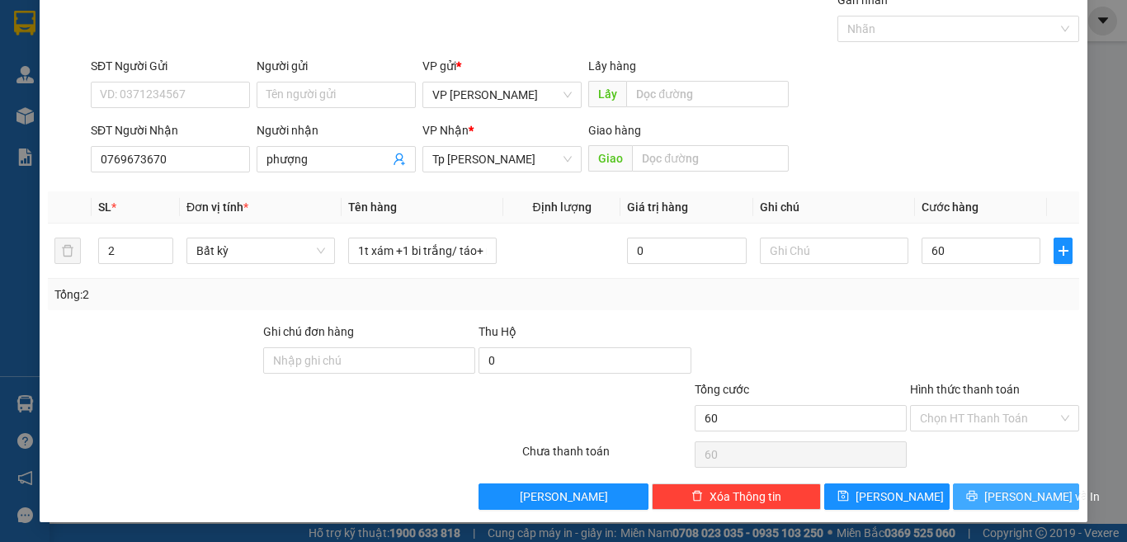
type input "60.000"
click at [1019, 492] on span "[PERSON_NAME] và In" at bounding box center [1041, 496] width 115 height 18
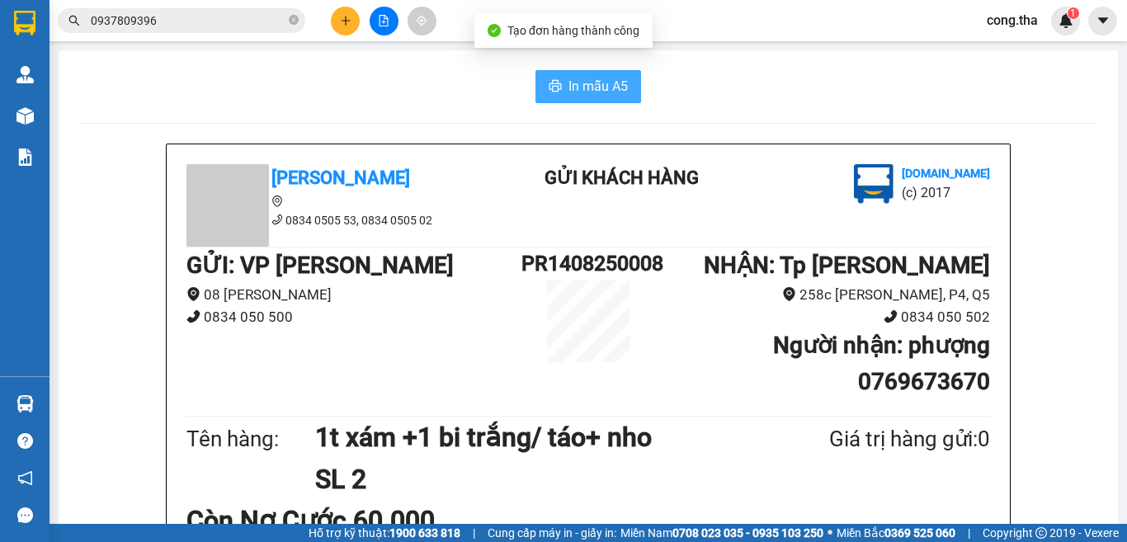
click at [582, 91] on span "In mẫu A5" at bounding box center [597, 86] width 59 height 21
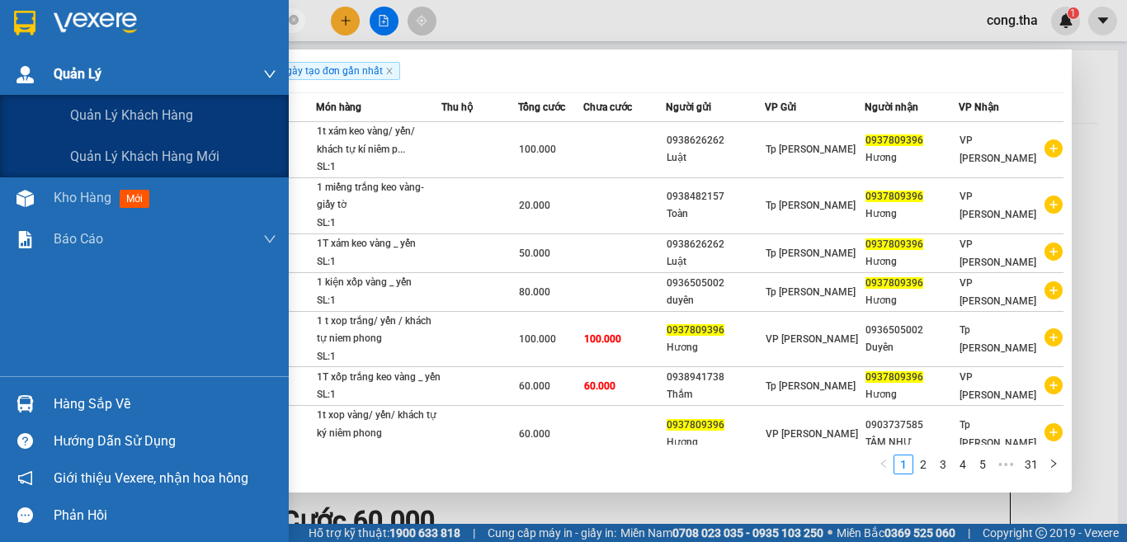
drag, startPoint x: 191, startPoint y: 21, endPoint x: 34, endPoint y: 59, distance: 161.4
click at [34, 59] on section "Kết quả tìm kiếm ( 309 ) Bộ lọc Ngày tạo đơn gần nhất Mã ĐH Trạng thái Món hàng…" at bounding box center [563, 271] width 1127 height 542
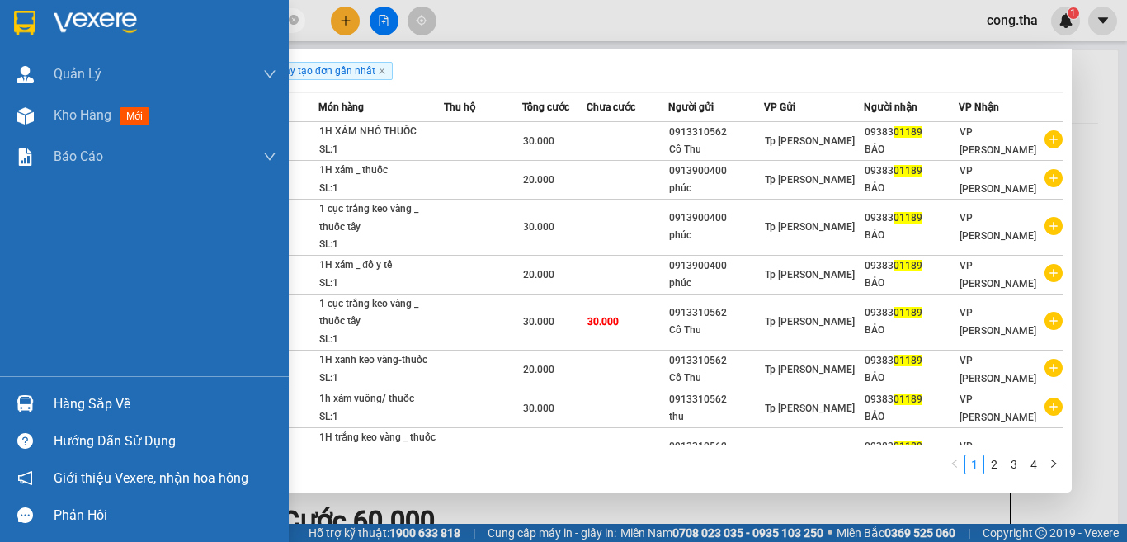
drag, startPoint x: 126, startPoint y: 20, endPoint x: 35, endPoint y: 53, distance: 96.5
click at [35, 53] on section "Kết quả tìm kiếm ( 37 ) Bộ lọc Ngày tạo đơn gần nhất Mã ĐH Trạng thái Món hàng …" at bounding box center [563, 271] width 1127 height 542
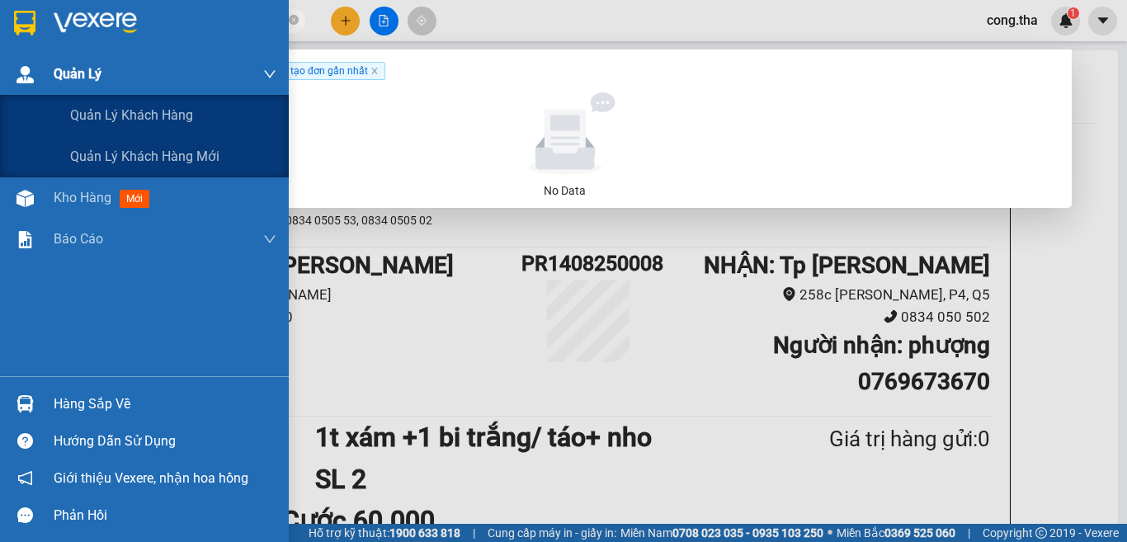
drag, startPoint x: 135, startPoint y: 18, endPoint x: 31, endPoint y: 56, distance: 110.6
click at [31, 56] on section "Kết quả tìm kiếm ( 0 ) Bộ lọc Ngày tạo đơn gần nhất No Data 25142 cong.tha 1 Qu…" at bounding box center [563, 271] width 1127 height 542
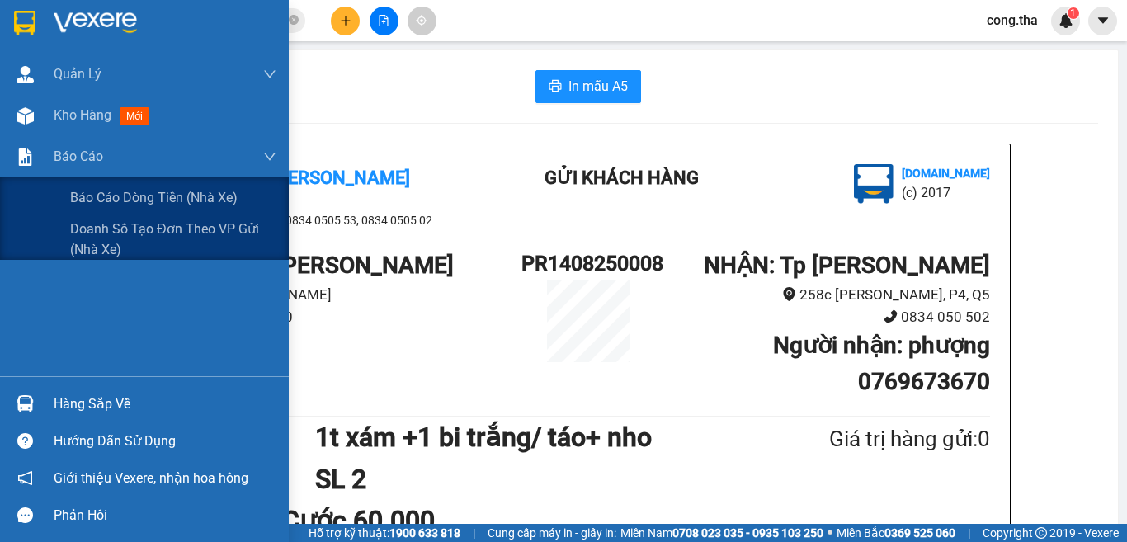
type input "25142"
click at [497, 359] on div "Tân Hoàng Anh 0834 0505 53, 0834 0505 02 Gửi khách hàng Vexere.com (c) 2017 GỬI…" at bounding box center [588, 472] width 843 height 657
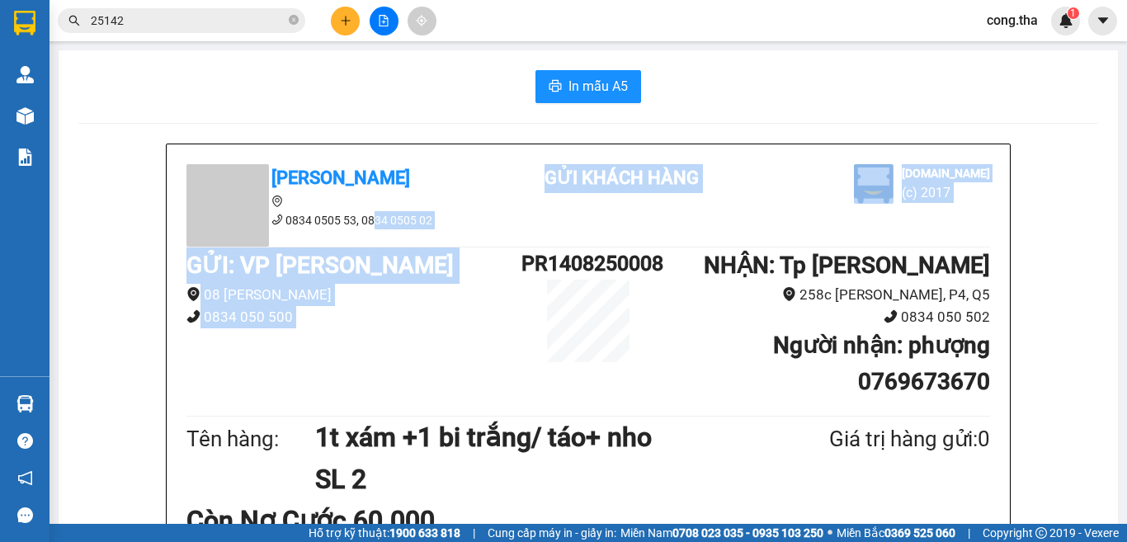
click at [357, 21] on button at bounding box center [345, 21] width 29 height 29
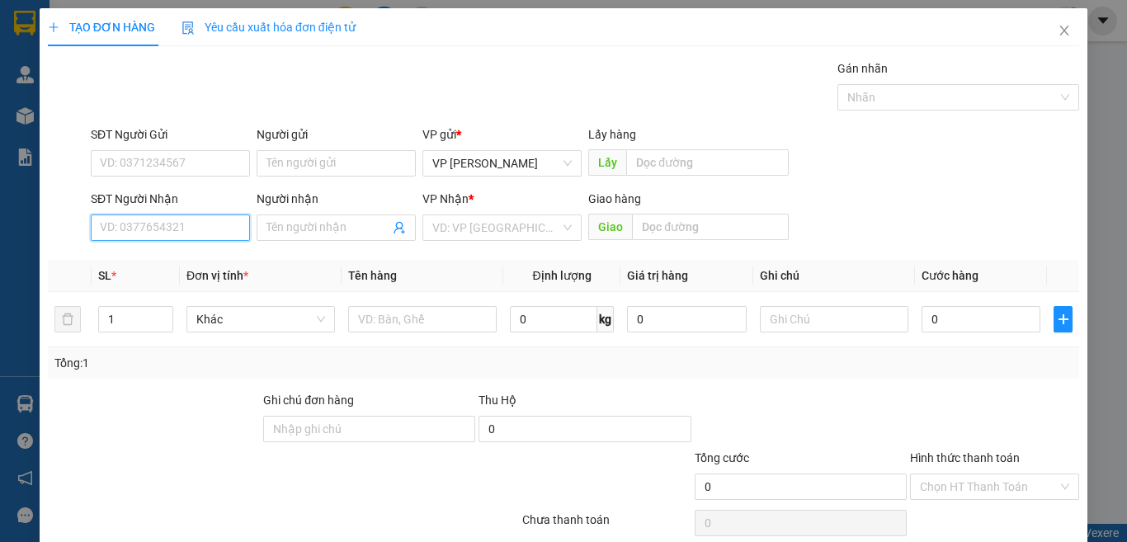
click at [166, 229] on input "SĐT Người Nhận" at bounding box center [170, 227] width 159 height 26
type input "0919689327"
click at [223, 257] on div "0919689327 - Tùng chó điên" at bounding box center [172, 261] width 145 height 18
type input "Tùng chó điên"
type input "0919689327"
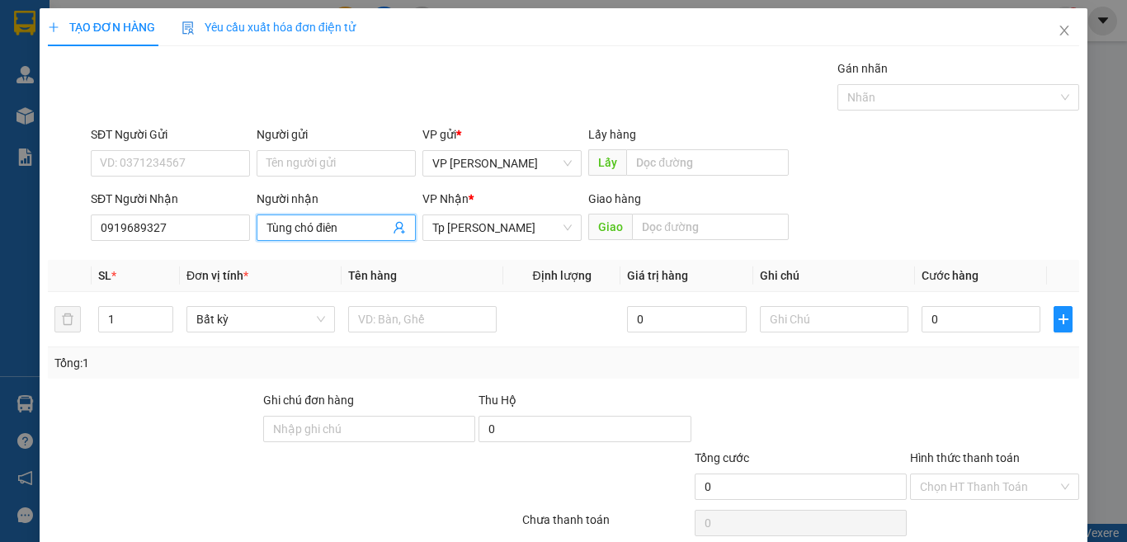
drag, startPoint x: 294, startPoint y: 220, endPoint x: 368, endPoint y: 219, distance: 73.4
click at [368, 219] on input "Tùng chó điên" at bounding box center [327, 228] width 123 height 18
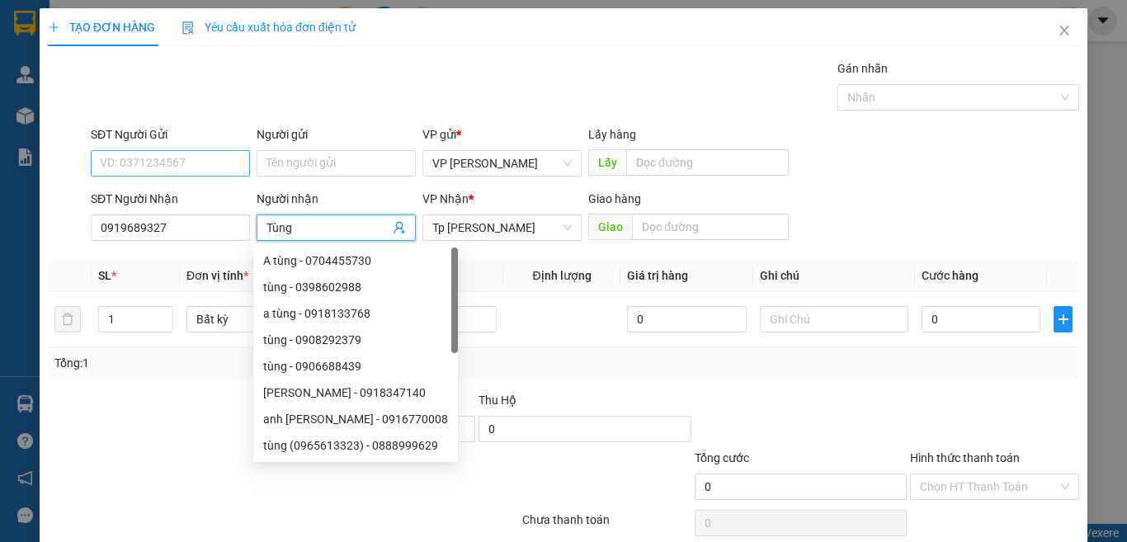
type input "Tùng"
click at [215, 154] on input "SĐT Người Gửi" at bounding box center [170, 163] width 159 height 26
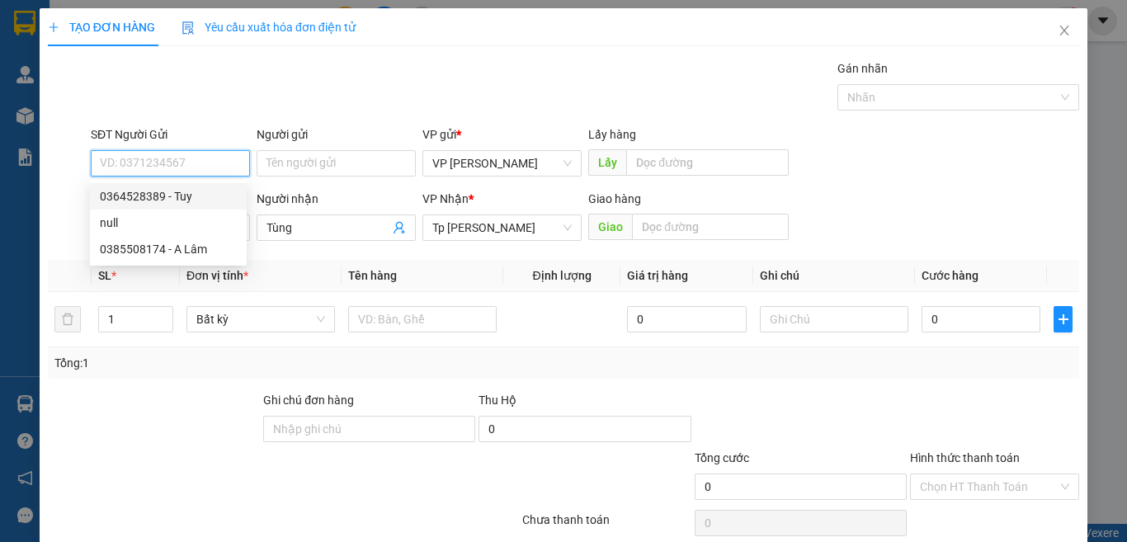
click at [195, 198] on div "0364528389 - Tuy" at bounding box center [168, 196] width 137 height 18
type input "0364528389"
type input "Tuy"
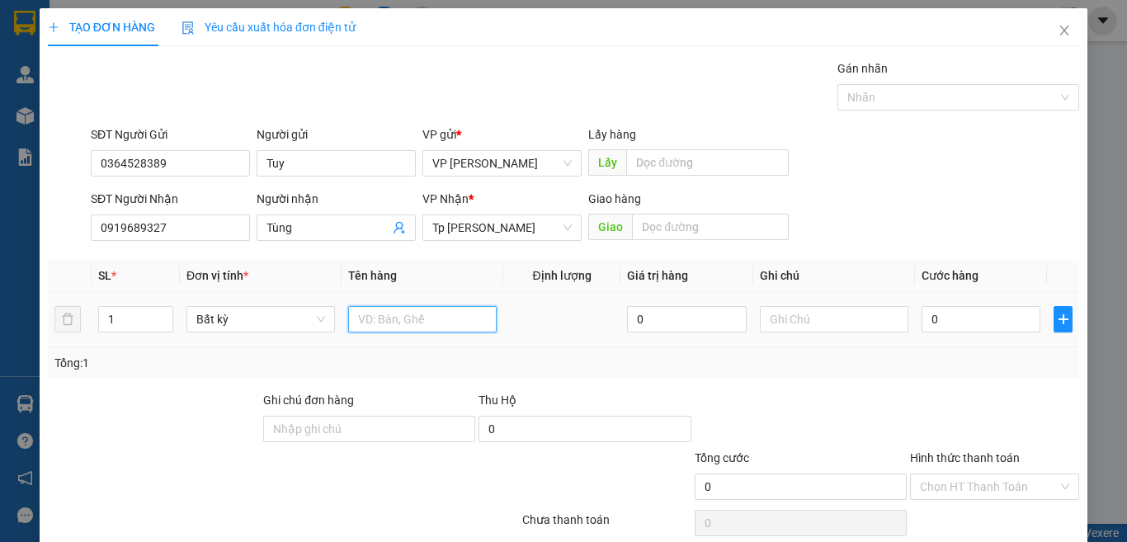
click at [378, 307] on input "text" at bounding box center [422, 319] width 148 height 26
type input "1 hộp boc bi trắng. ổ cứng"
click at [965, 325] on input "0" at bounding box center [980, 319] width 119 height 26
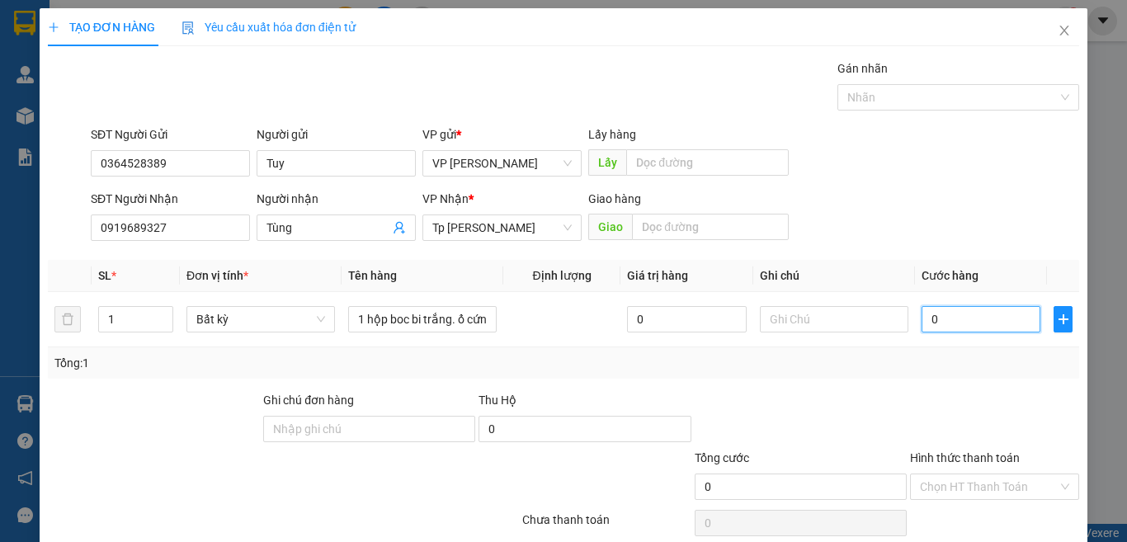
type input "2"
type input "20"
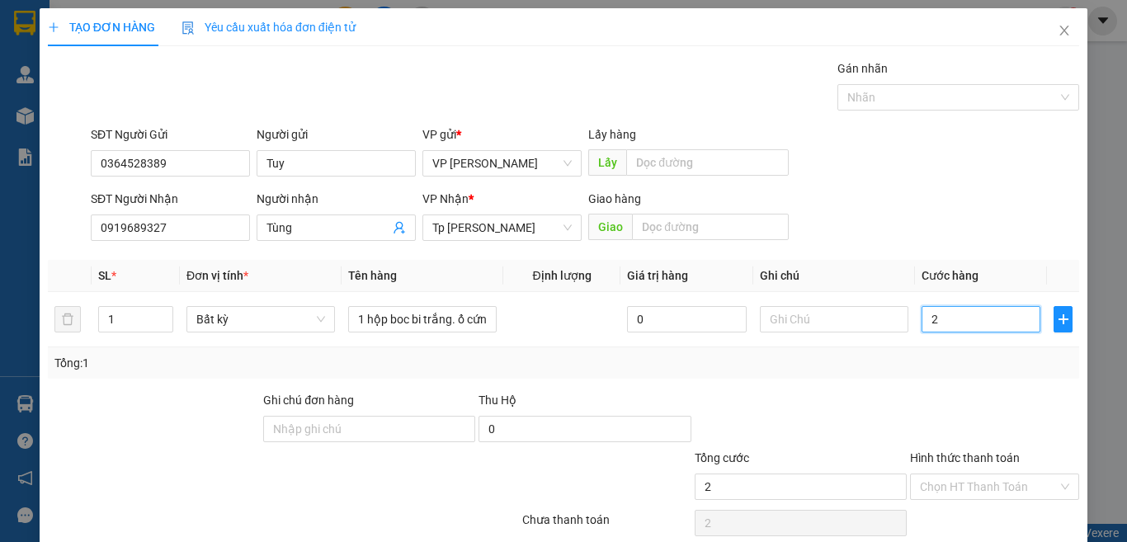
type input "20"
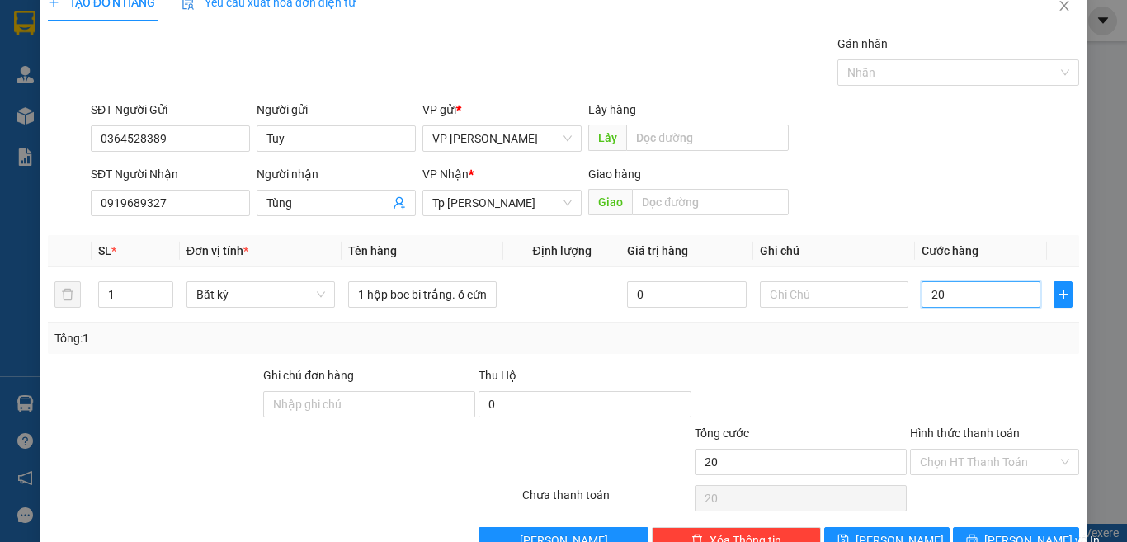
scroll to position [68, 0]
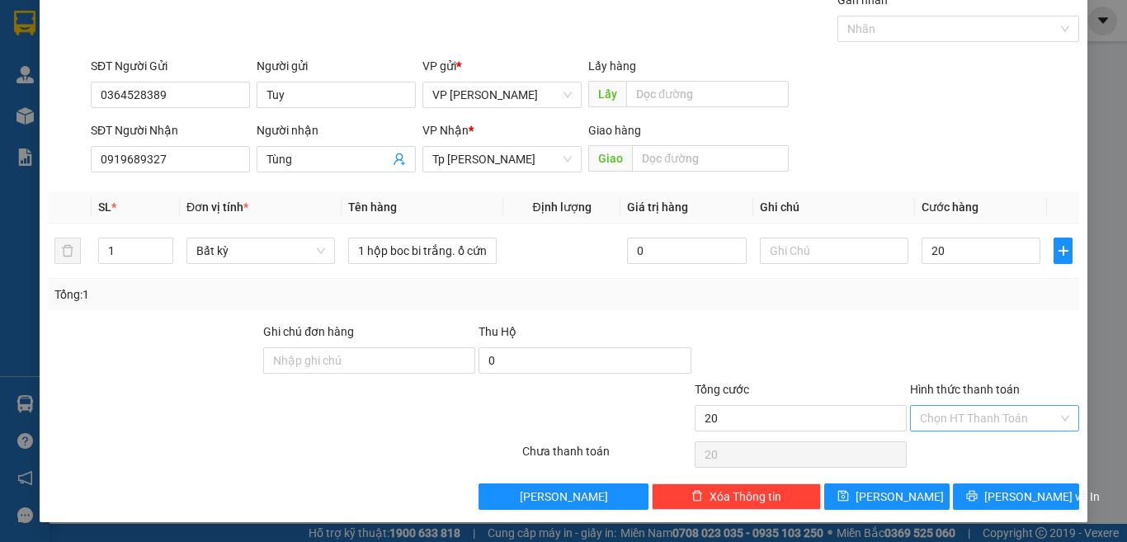
type input "20.000"
click at [954, 421] on input "Hình thức thanh toán" at bounding box center [989, 418] width 138 height 25
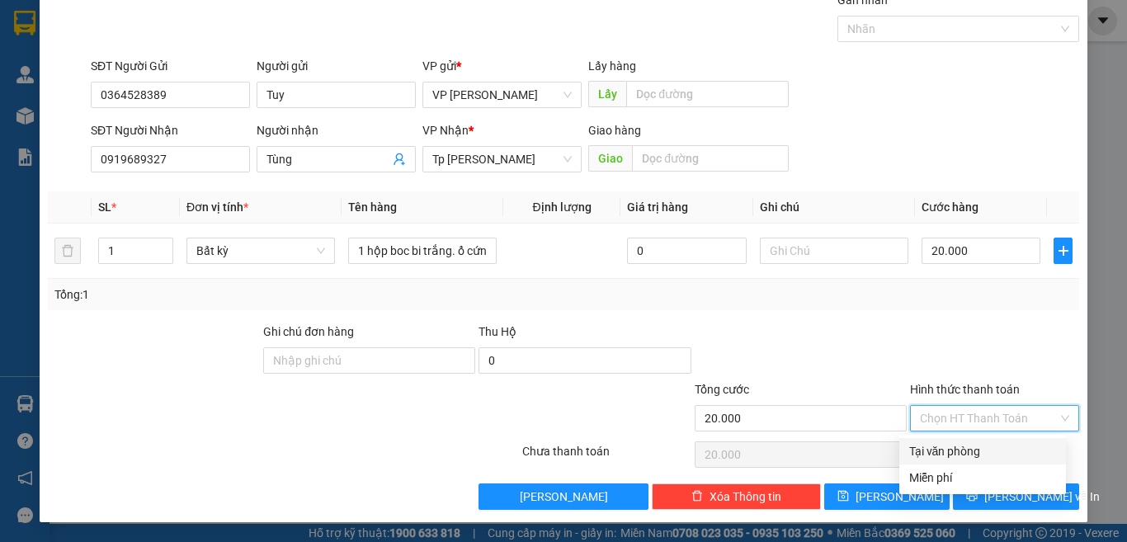
click at [918, 451] on div "Tại văn phòng" at bounding box center [982, 451] width 147 height 18
type input "0"
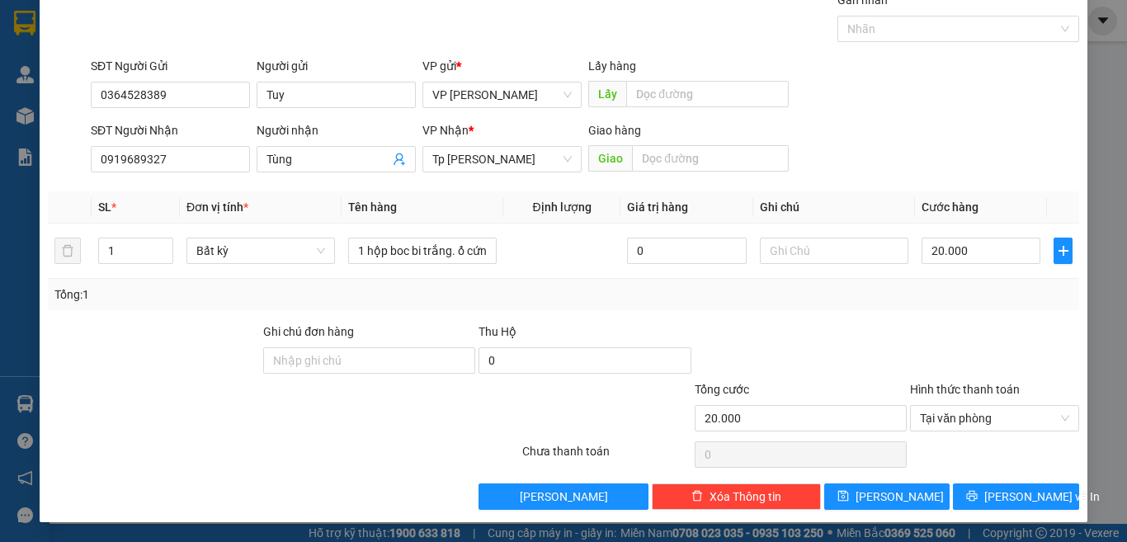
click at [1011, 510] on div "TẠO ĐƠN HÀNG Yêu cầu xuất hóa đơn điện tử Transit Pickup Surcharge Ids Transit …" at bounding box center [563, 231] width 1047 height 582
click at [1014, 497] on span "[PERSON_NAME] và In" at bounding box center [1041, 496] width 115 height 18
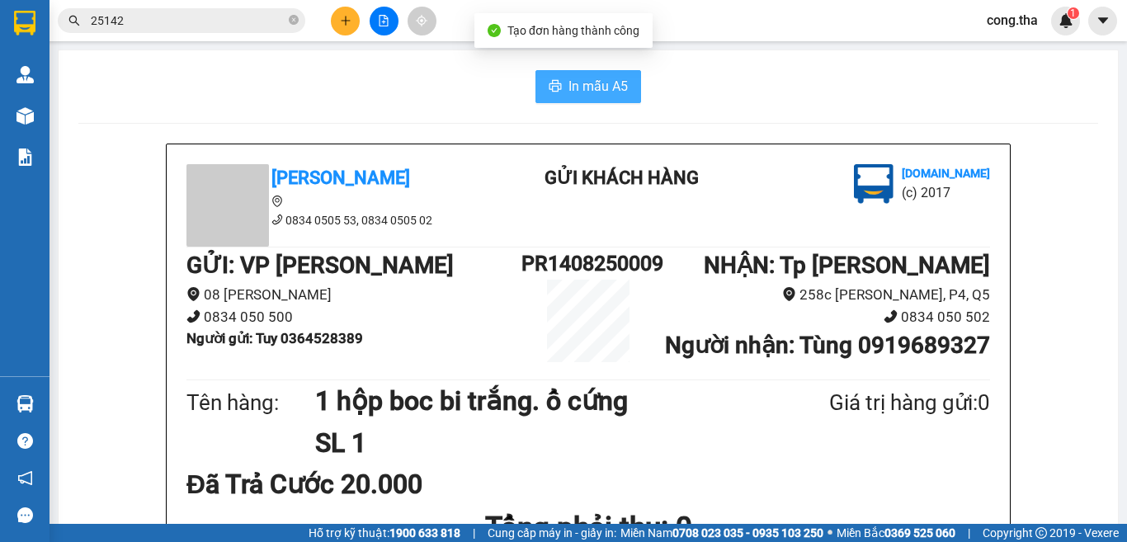
click at [618, 79] on span "In mẫu A5" at bounding box center [597, 86] width 59 height 21
click at [357, 21] on button at bounding box center [345, 21] width 29 height 29
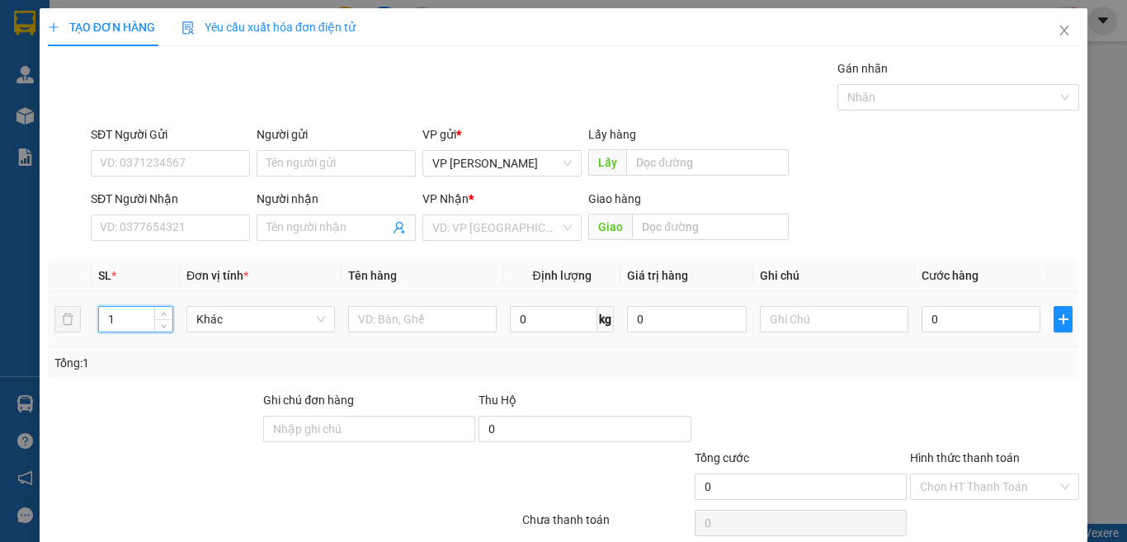
drag, startPoint x: 113, startPoint y: 327, endPoint x: 94, endPoint y: 330, distance: 19.3
click at [94, 330] on td "1" at bounding box center [136, 319] width 88 height 55
type input "2"
click at [407, 312] on input "text" at bounding box center [422, 319] width 148 height 26
type input "2t xop trắng /thịt gà"
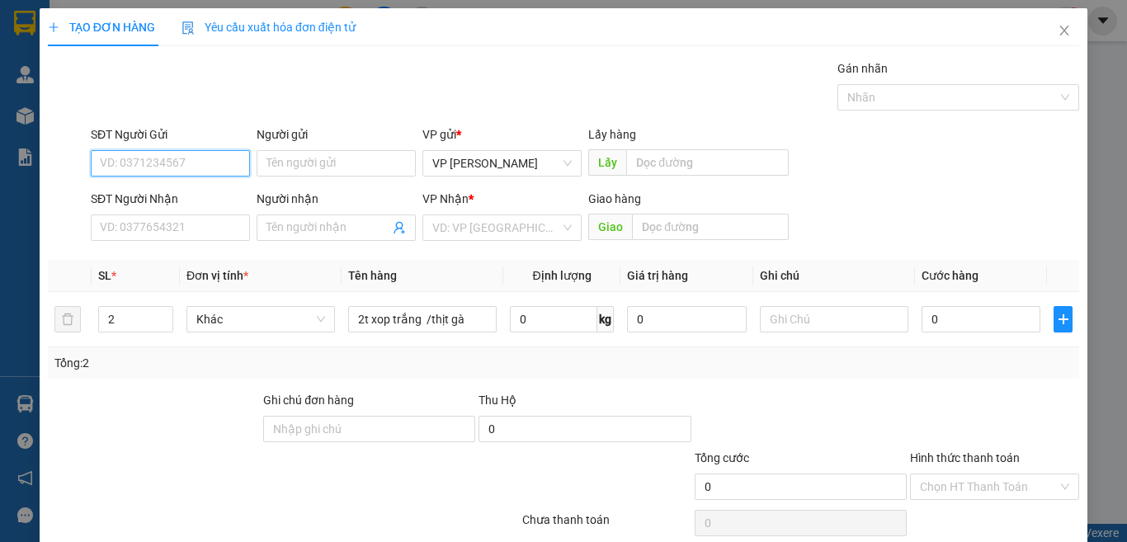
click at [151, 169] on input "SĐT Người Gửi" at bounding box center [170, 163] width 159 height 26
drag, startPoint x: 79, startPoint y: 181, endPoint x: 0, endPoint y: 199, distance: 81.2
click at [0, 199] on div "TẠO ĐƠN HÀNG Yêu cầu xuất hóa đơn điện tử Transit Pickup Surcharge Ids Transit …" at bounding box center [563, 271] width 1127 height 542
click at [213, 203] on div "0332922239 - Thái" at bounding box center [168, 196] width 137 height 18
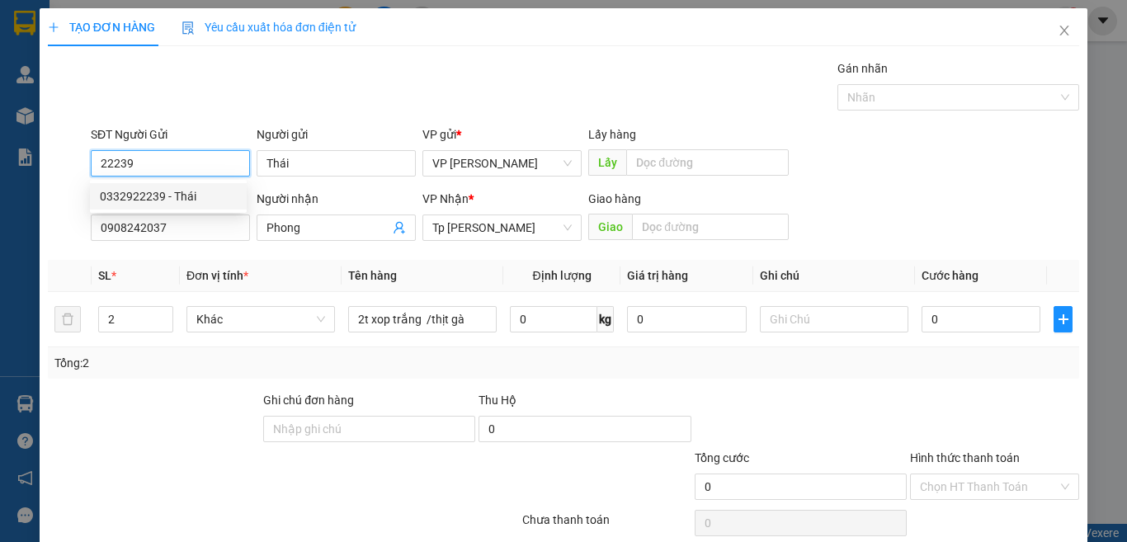
type input "0332922239"
type input "Thái"
type input "0908242037"
type input "Phong"
type input "0332922239"
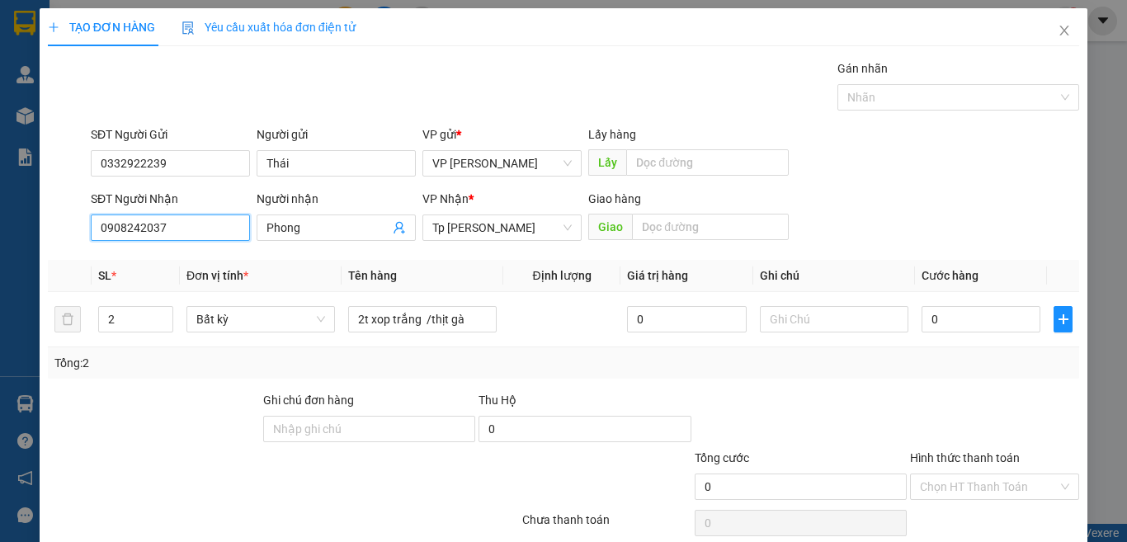
drag, startPoint x: 194, startPoint y: 231, endPoint x: 21, endPoint y: 280, distance: 179.1
click at [21, 280] on div "TẠO ĐƠN HÀNG Yêu cầu xuất hóa đơn điện tử Transit Pickup Surcharge Ids Transit …" at bounding box center [563, 271] width 1127 height 542
type input "0937805957"
drag, startPoint x: 289, startPoint y: 245, endPoint x: 201, endPoint y: 274, distance: 92.9
click at [201, 274] on div "Transit Pickup Surcharge Ids Transit Deliver Surcharge Ids Transit Deliver Surc…" at bounding box center [563, 318] width 1031 height 519
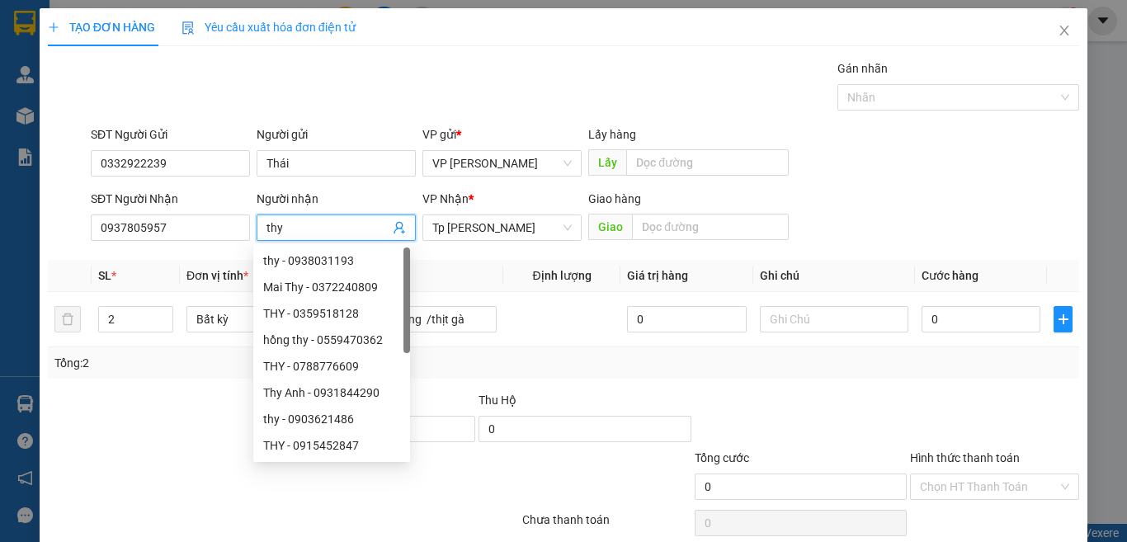
click at [139, 431] on div at bounding box center [153, 420] width 215 height 58
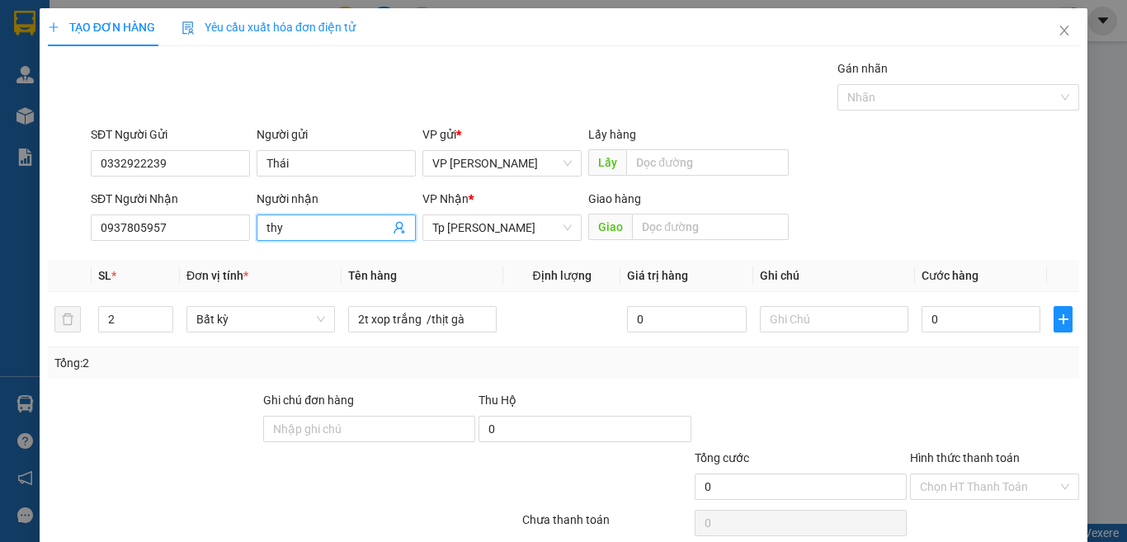
drag, startPoint x: 289, startPoint y: 228, endPoint x: 210, endPoint y: 248, distance: 81.0
click at [210, 251] on div "Transit Pickup Surcharge Ids Transit Deliver Surcharge Ids Transit Deliver Surc…" at bounding box center [563, 318] width 1031 height 519
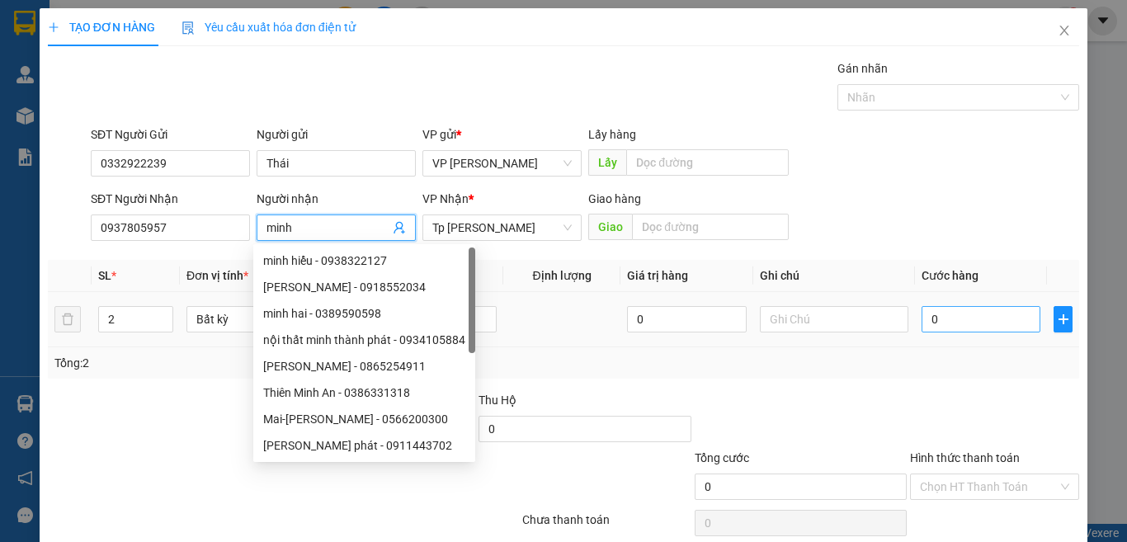
type input "minh"
click at [971, 327] on input "0" at bounding box center [980, 319] width 119 height 26
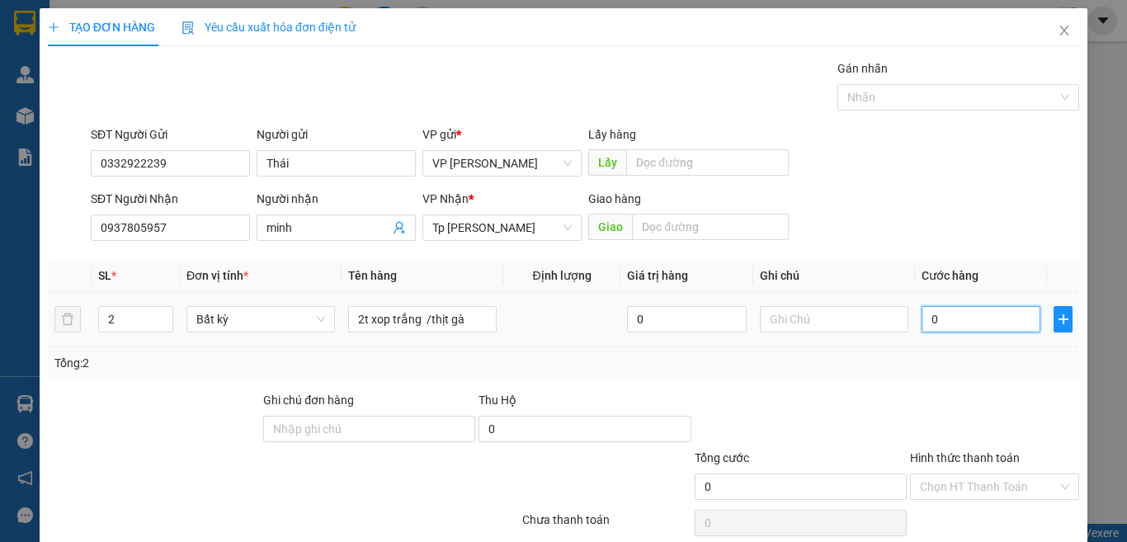
type input "1"
type input "12"
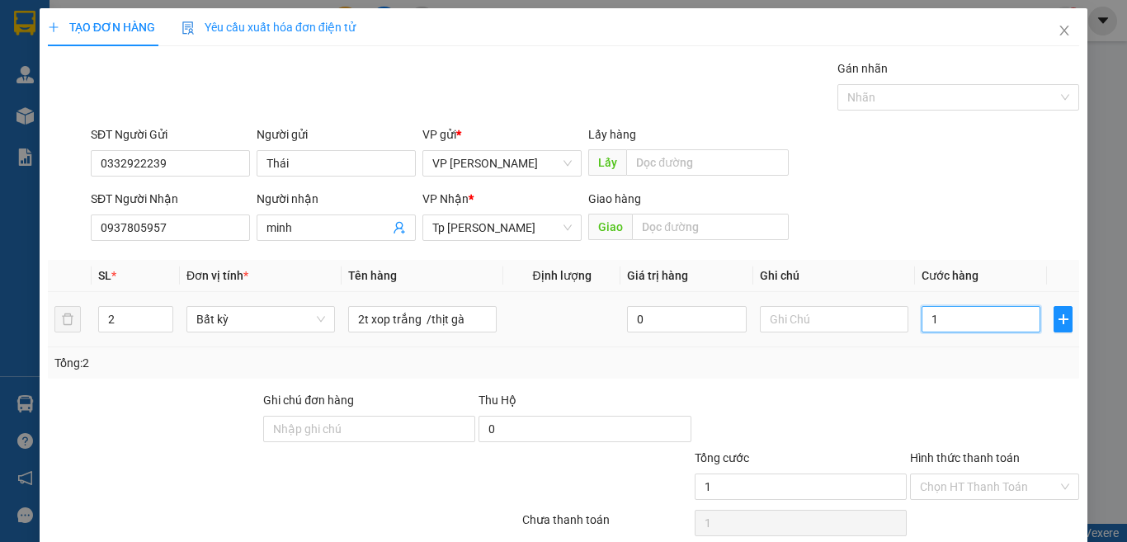
type input "12"
type input "120"
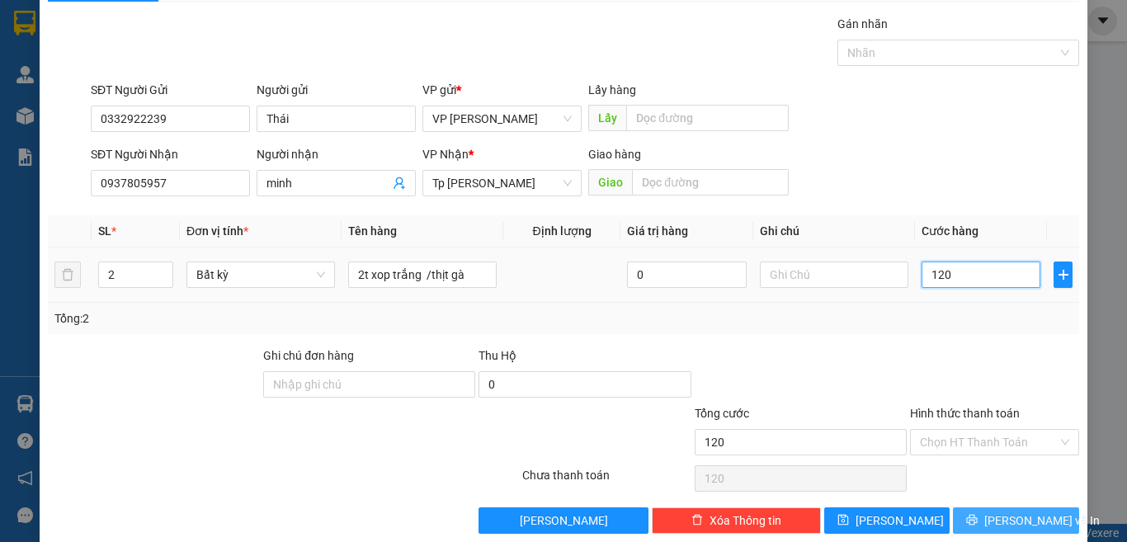
scroll to position [68, 0]
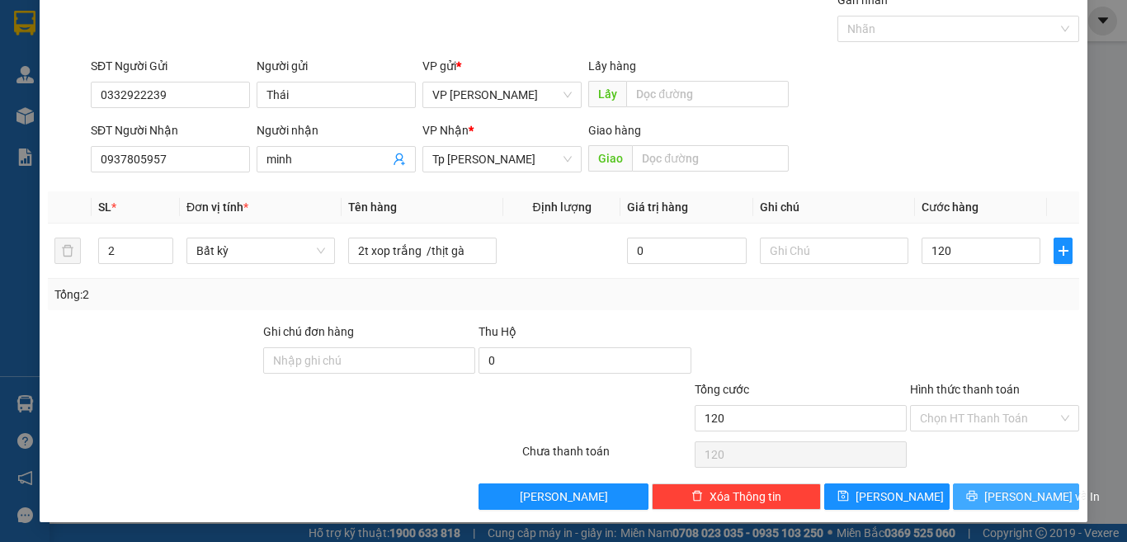
type input "120.000"
click at [998, 500] on span "[PERSON_NAME] và In" at bounding box center [1041, 496] width 115 height 18
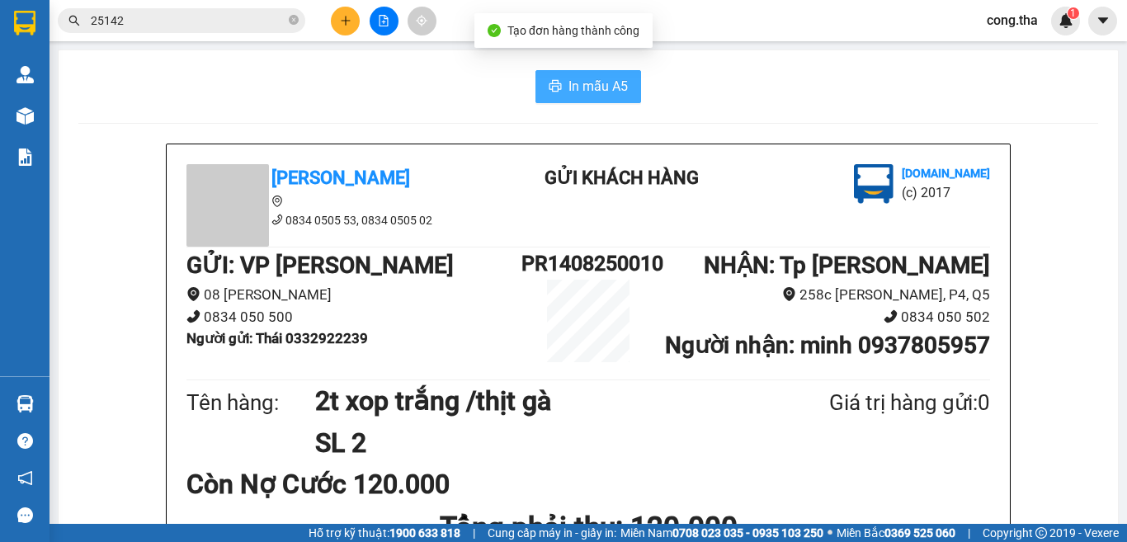
click at [549, 84] on icon "printer" at bounding box center [555, 86] width 12 height 12
click at [582, 87] on span "In mẫu A5" at bounding box center [597, 86] width 59 height 21
click at [578, 78] on span "In mẫu A5" at bounding box center [597, 86] width 59 height 21
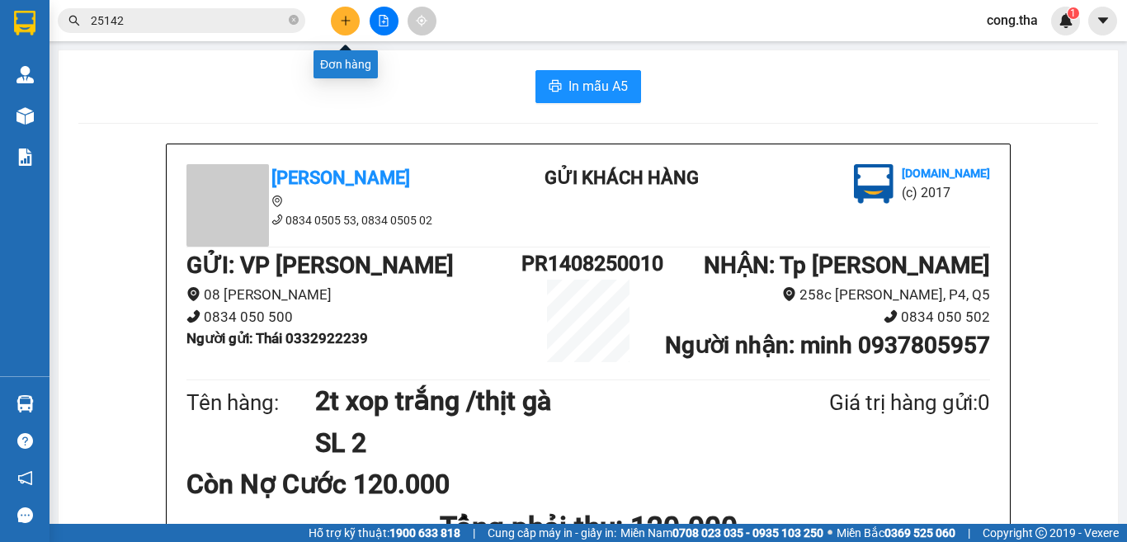
click at [341, 21] on icon "plus" at bounding box center [346, 21] width 12 height 12
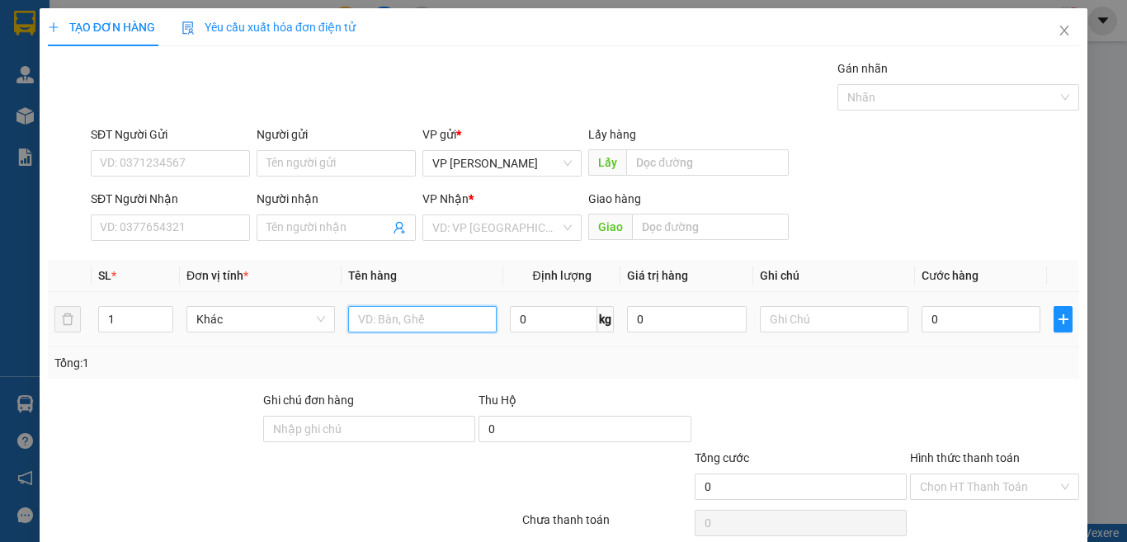
click at [434, 331] on input "text" at bounding box center [422, 319] width 148 height 26
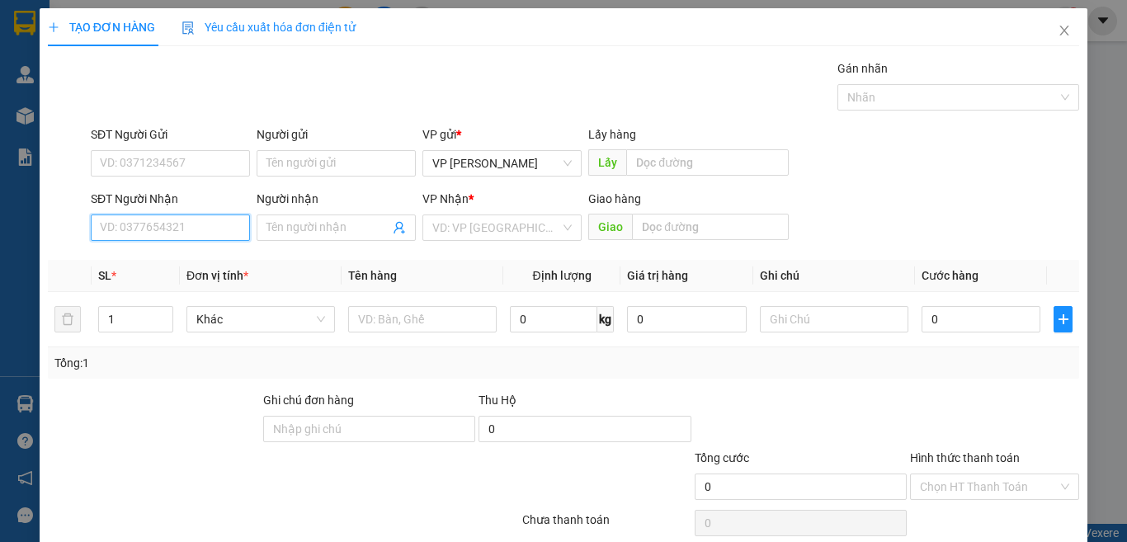
click at [204, 224] on input "SĐT Người Nhận" at bounding box center [170, 227] width 159 height 26
type input "0"
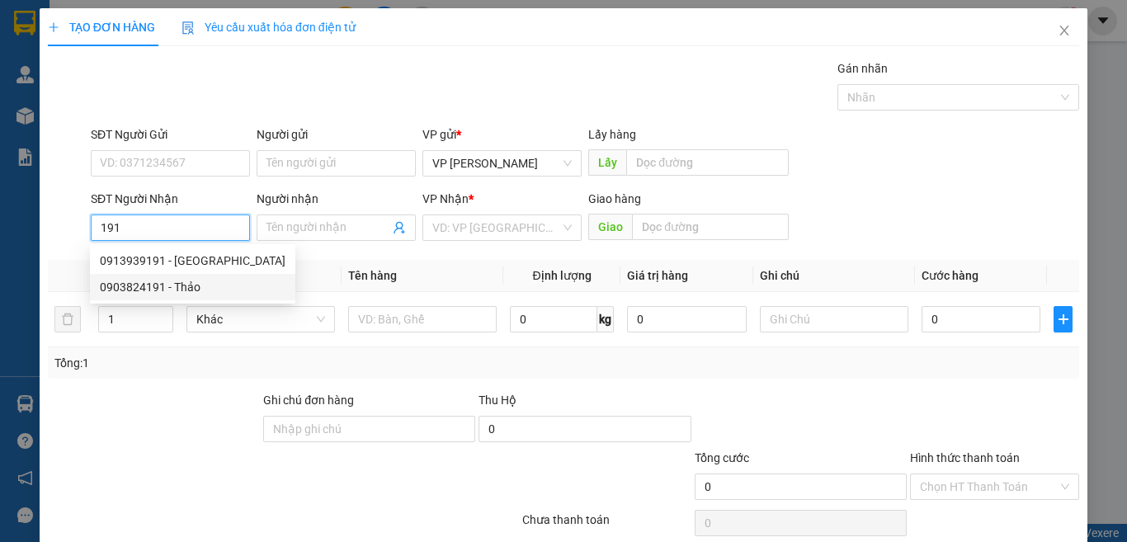
click at [212, 297] on div "0903824191 - Thảo" at bounding box center [192, 287] width 205 height 26
type input "0903824191"
type input "Thảo"
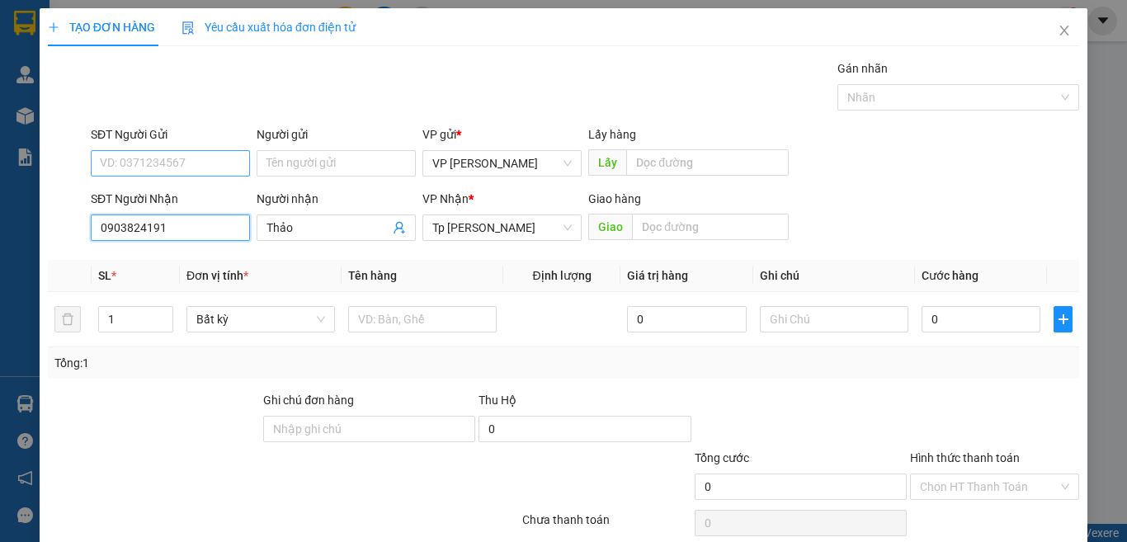
type input "0903824191"
click at [181, 172] on input "SĐT Người Gửi" at bounding box center [170, 163] width 159 height 26
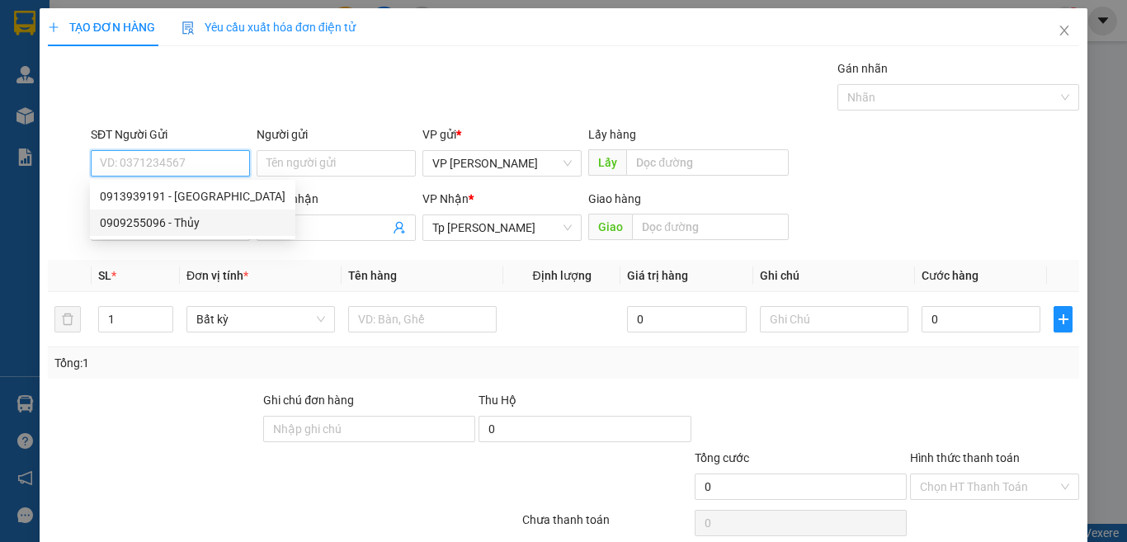
click at [188, 227] on div "0909255096 - Thủy" at bounding box center [193, 223] width 186 height 18
type input "0909255096"
type input "Thủy"
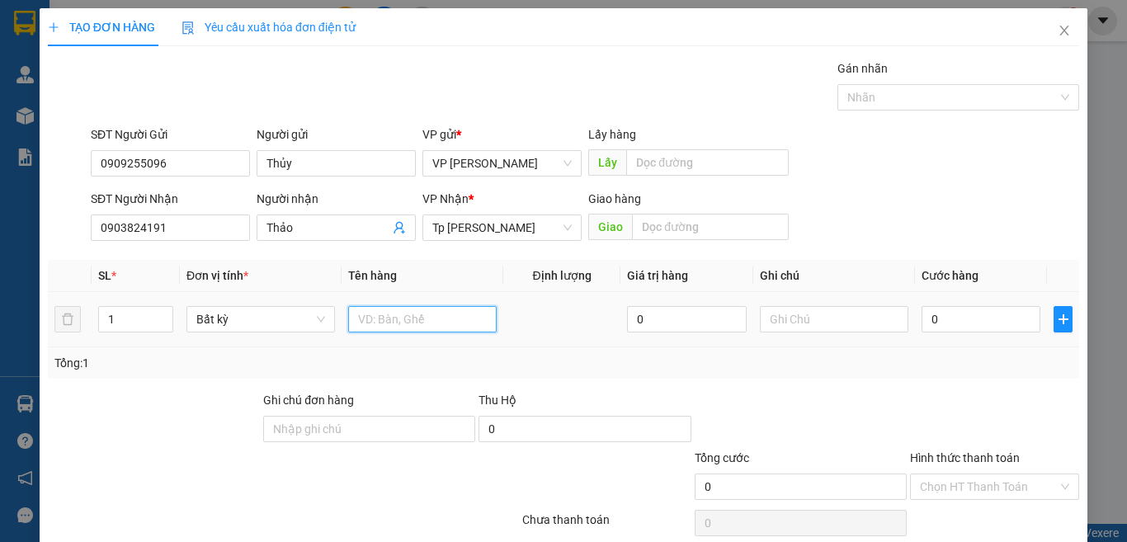
click at [414, 313] on input "text" at bounding box center [422, 319] width 148 height 26
type input "1 t xop trắng/ đô ăn"
click at [968, 318] on input "0" at bounding box center [980, 319] width 119 height 26
type input "3"
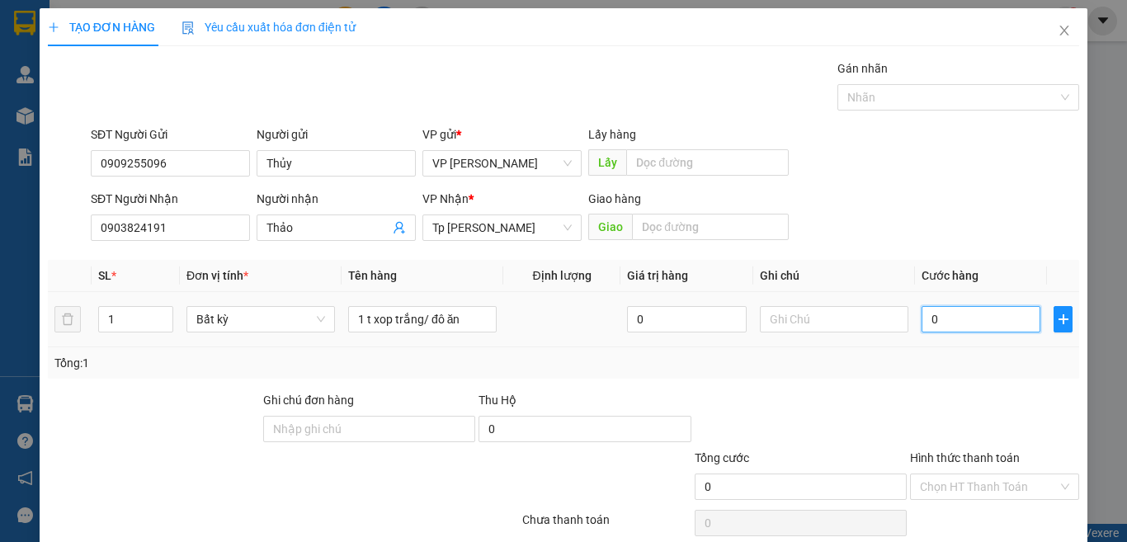
type input "3"
type input "30"
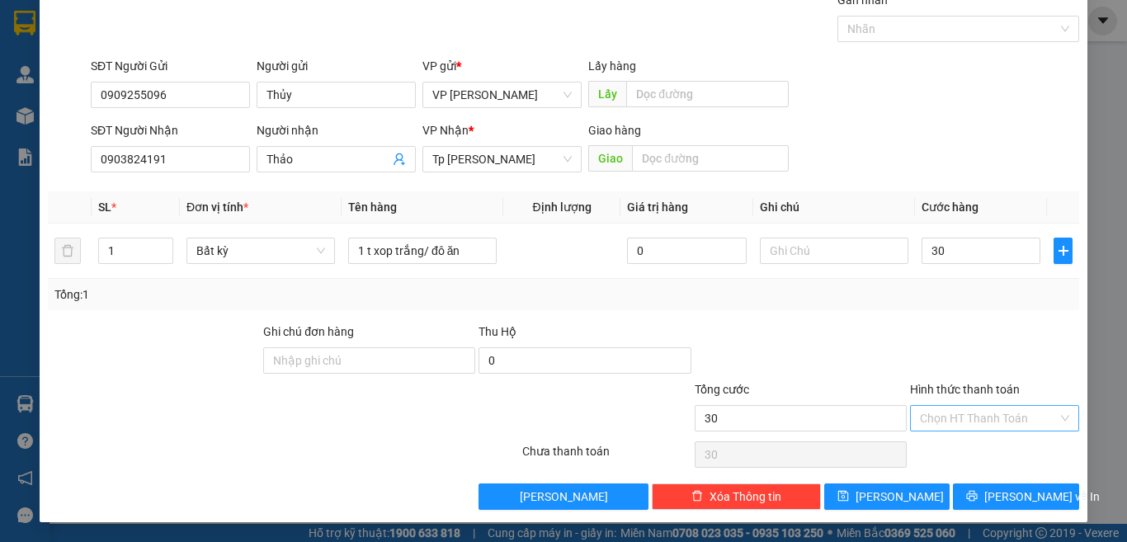
type input "30.000"
click at [964, 425] on input "Hình thức thanh toán" at bounding box center [989, 418] width 138 height 25
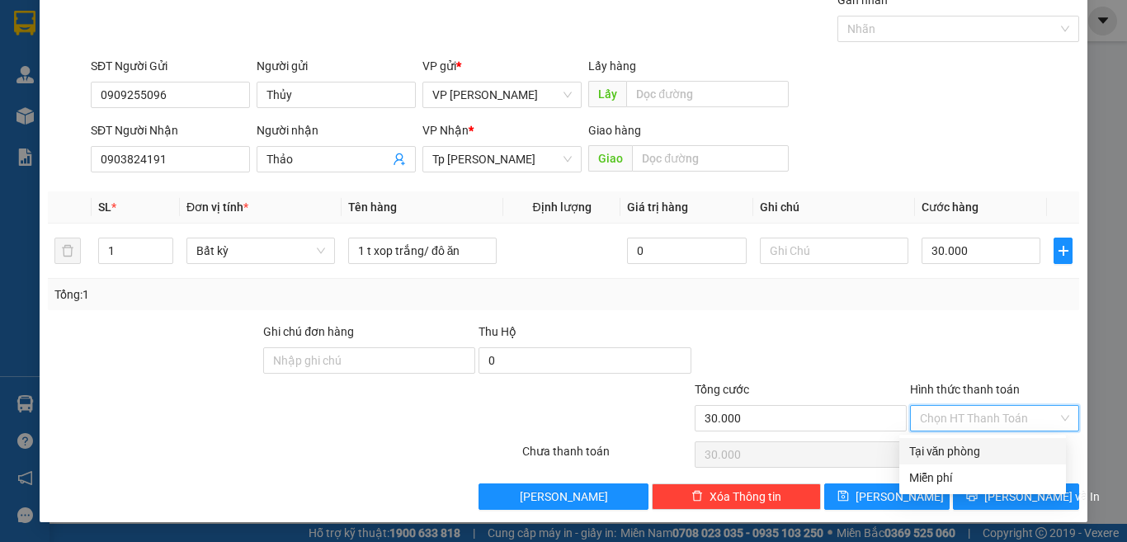
click at [966, 448] on div "Tại văn phòng" at bounding box center [982, 451] width 147 height 18
type input "0"
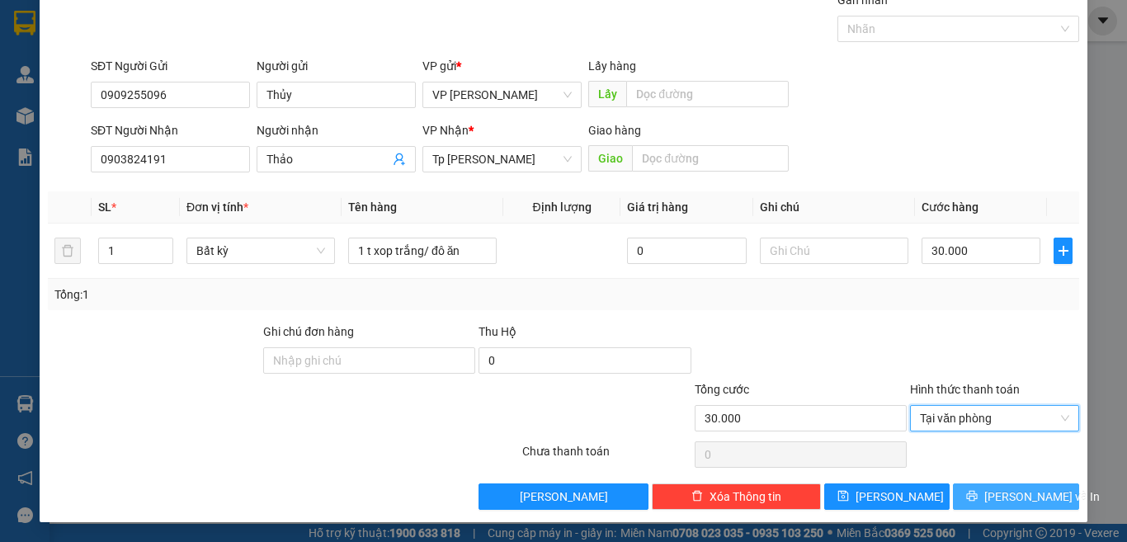
click at [977, 486] on button "[PERSON_NAME] và In" at bounding box center [1016, 496] width 126 height 26
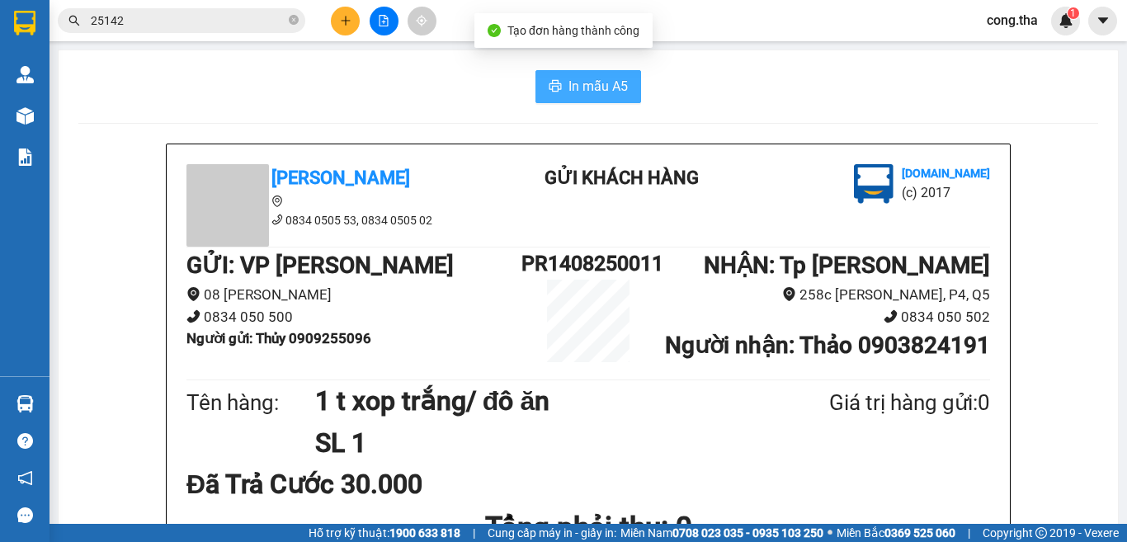
click at [605, 92] on span "In mẫu A5" at bounding box center [597, 86] width 59 height 21
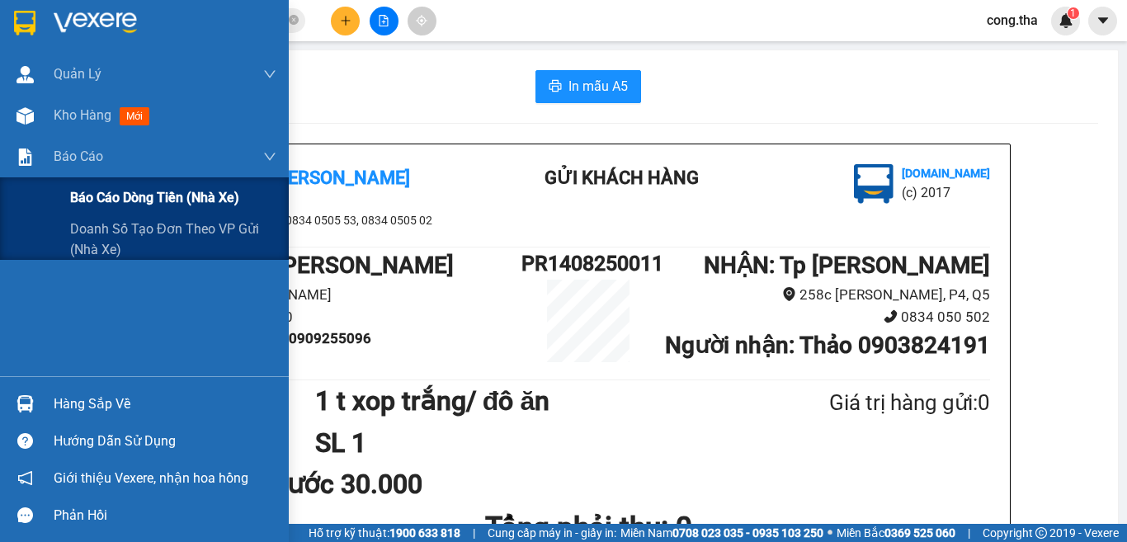
click at [100, 195] on span "Báo cáo dòng tiền (nhà xe)" at bounding box center [154, 197] width 169 height 21
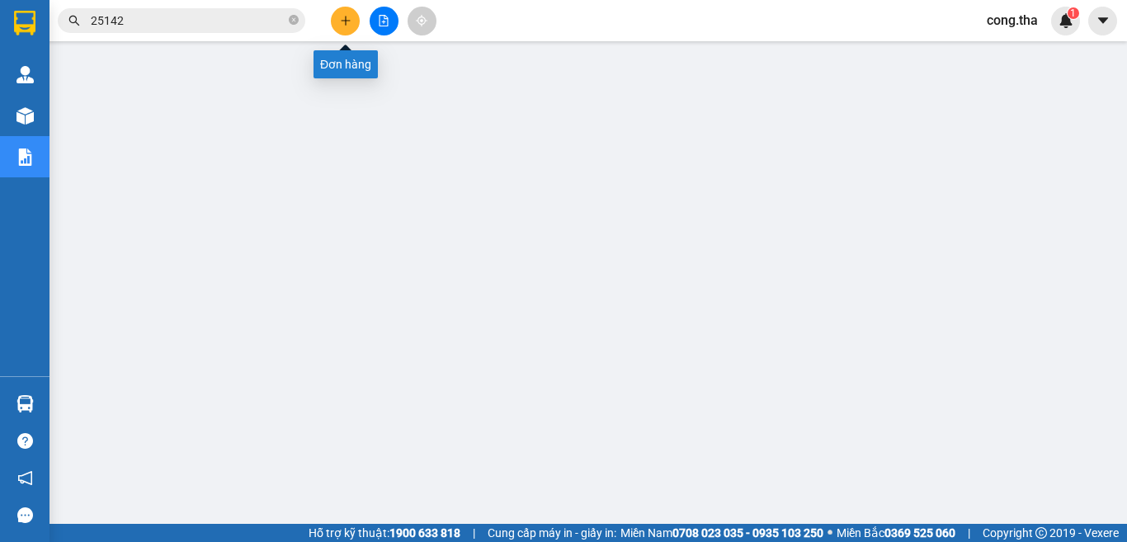
click at [341, 20] on icon "plus" at bounding box center [346, 21] width 12 height 12
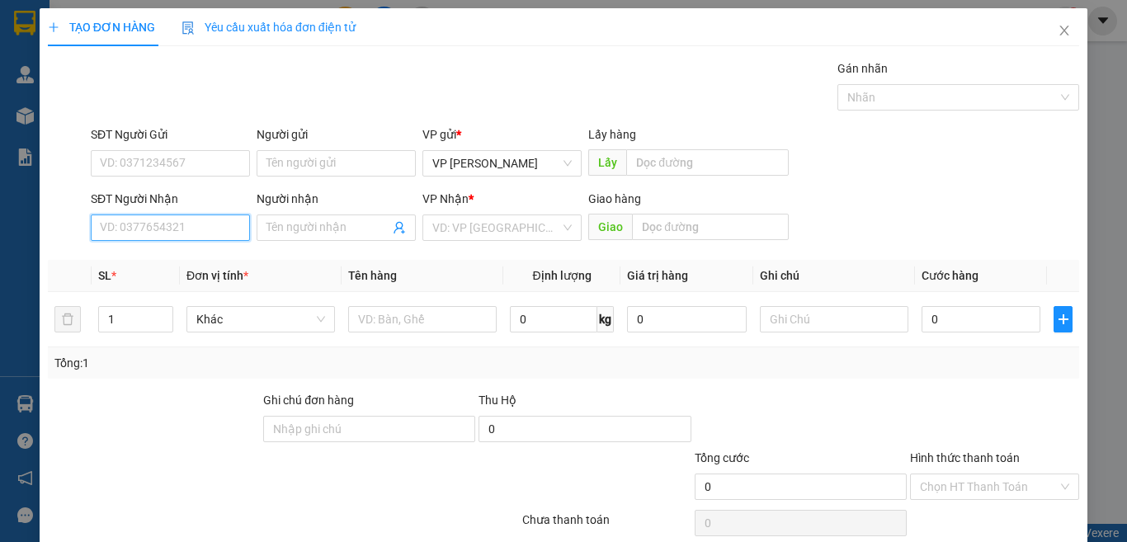
click at [209, 223] on input "SĐT Người Nhận" at bounding box center [170, 227] width 159 height 26
click at [200, 261] on div "0933455693 - Hằng" at bounding box center [168, 261] width 137 height 18
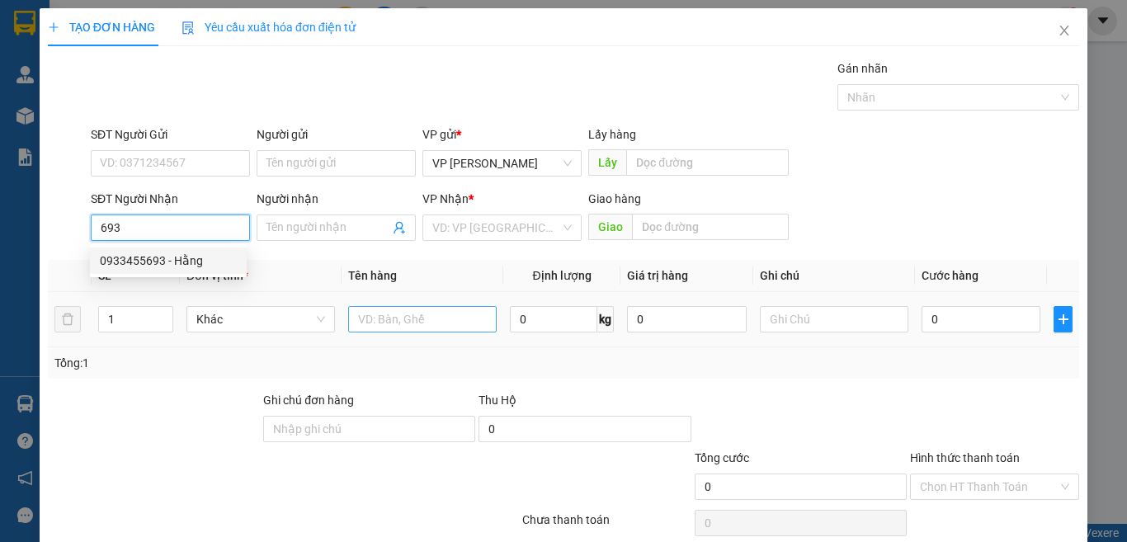
type input "0933455693"
type input "Hằng"
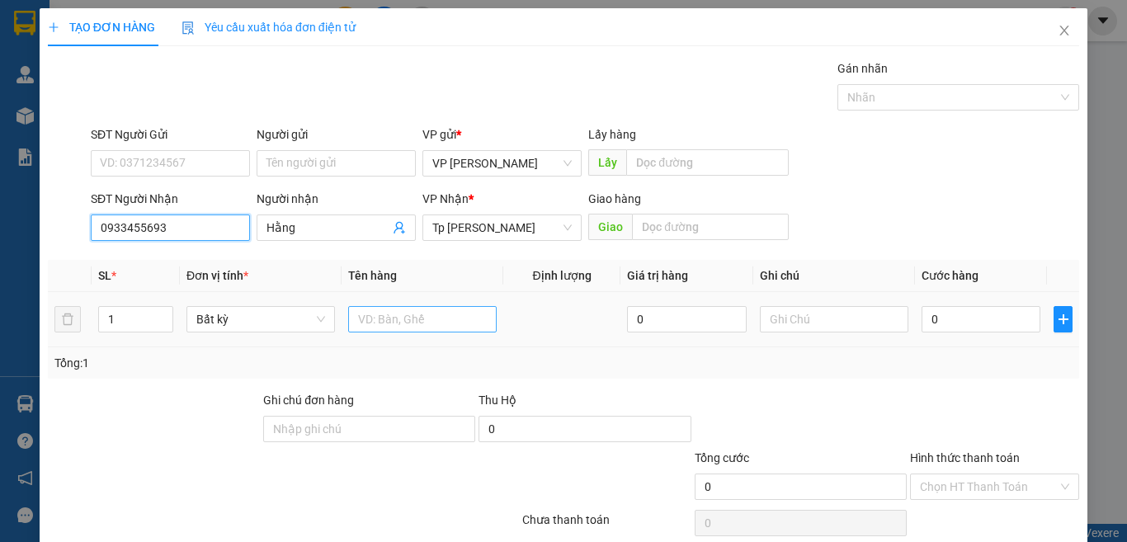
type input "0933455693"
click at [407, 323] on input "text" at bounding box center [422, 319] width 148 height 26
type input "1 bi trắng/ bún"
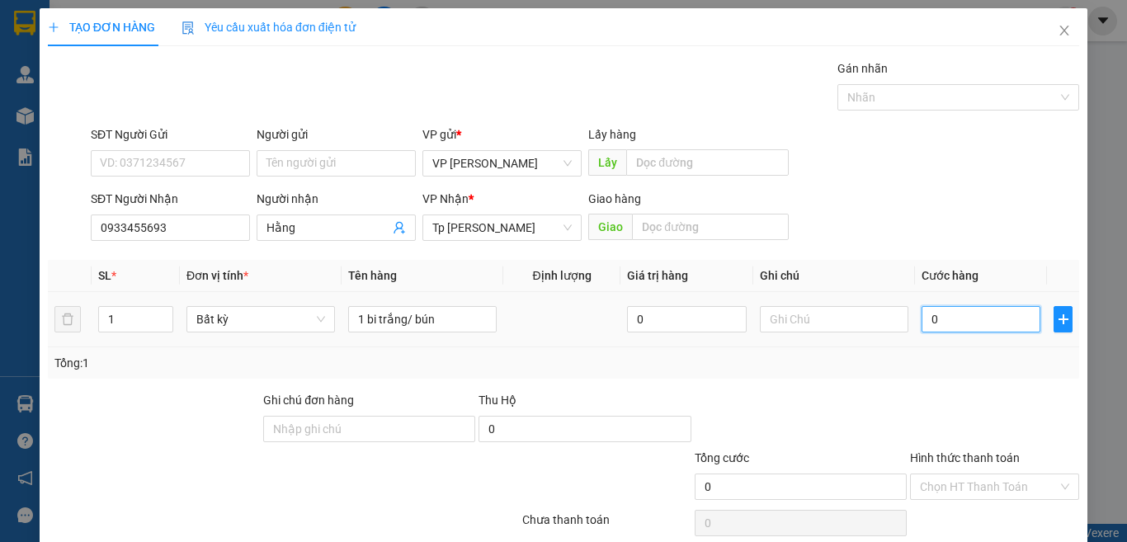
click at [951, 313] on input "0" at bounding box center [980, 319] width 119 height 26
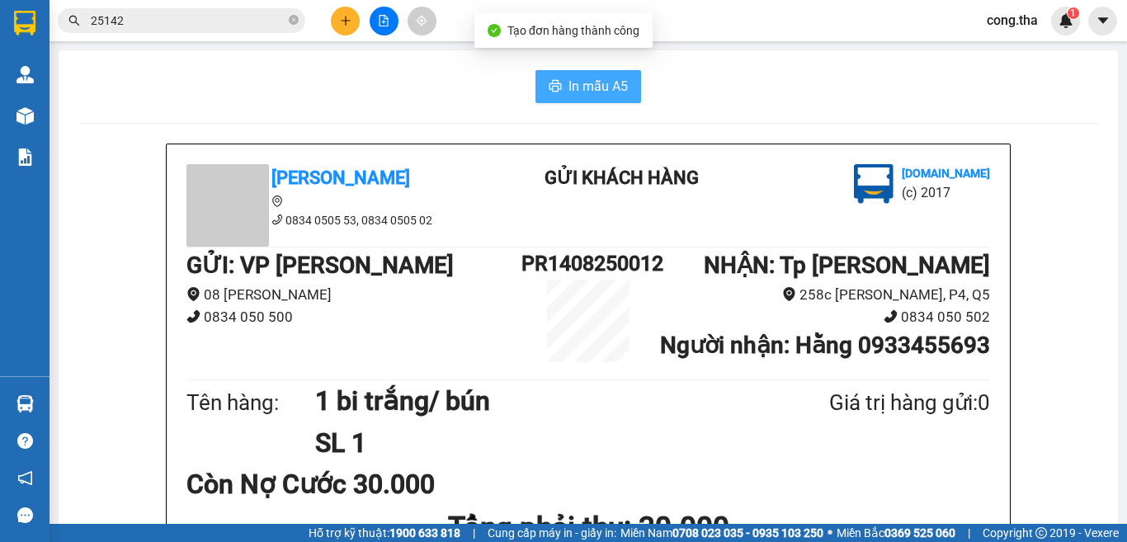
click at [614, 92] on span "In mẫu A5" at bounding box center [597, 86] width 59 height 21
